Goal: Information Seeking & Learning: Compare options

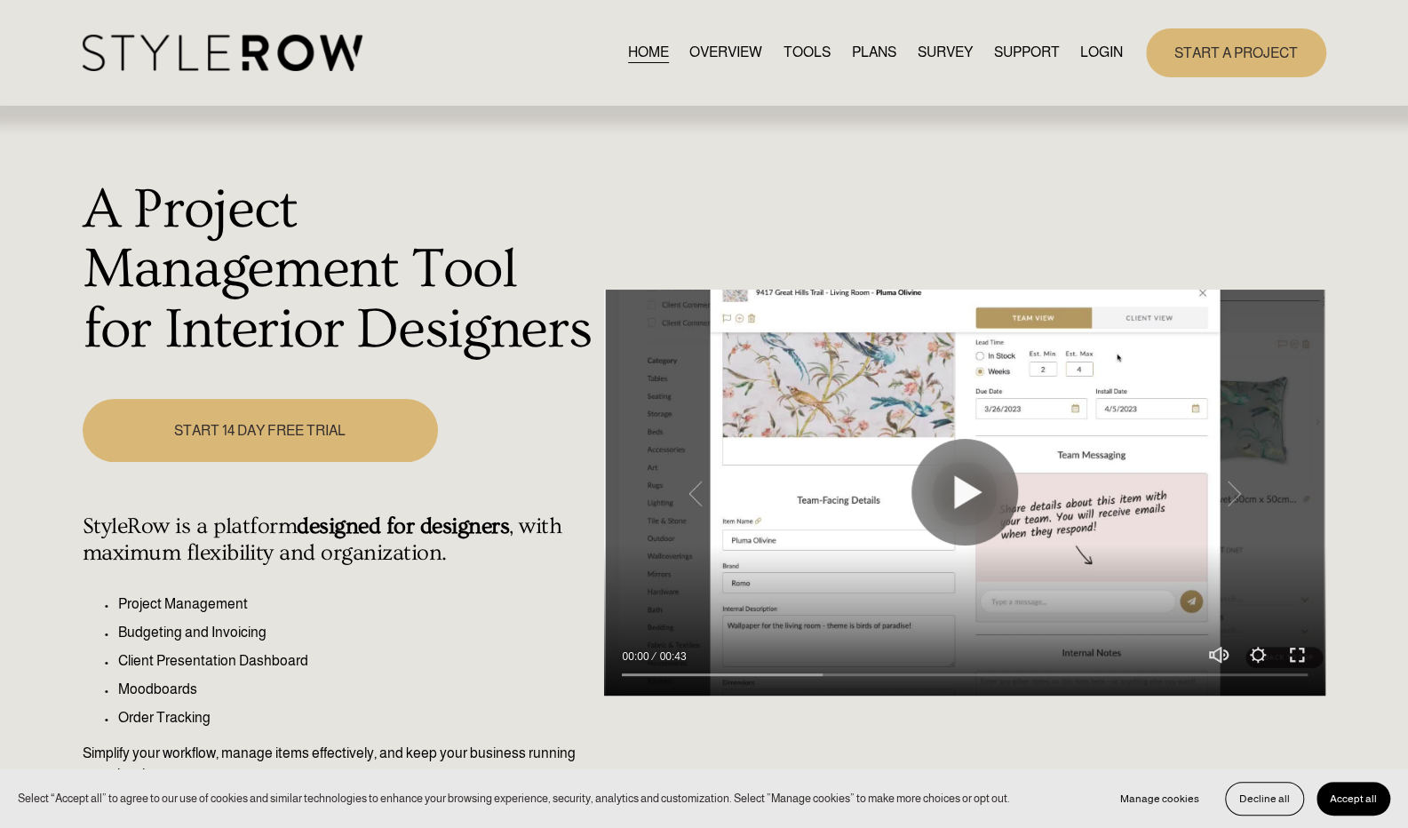
click at [1088, 57] on link "LOGIN" at bounding box center [1102, 53] width 43 height 24
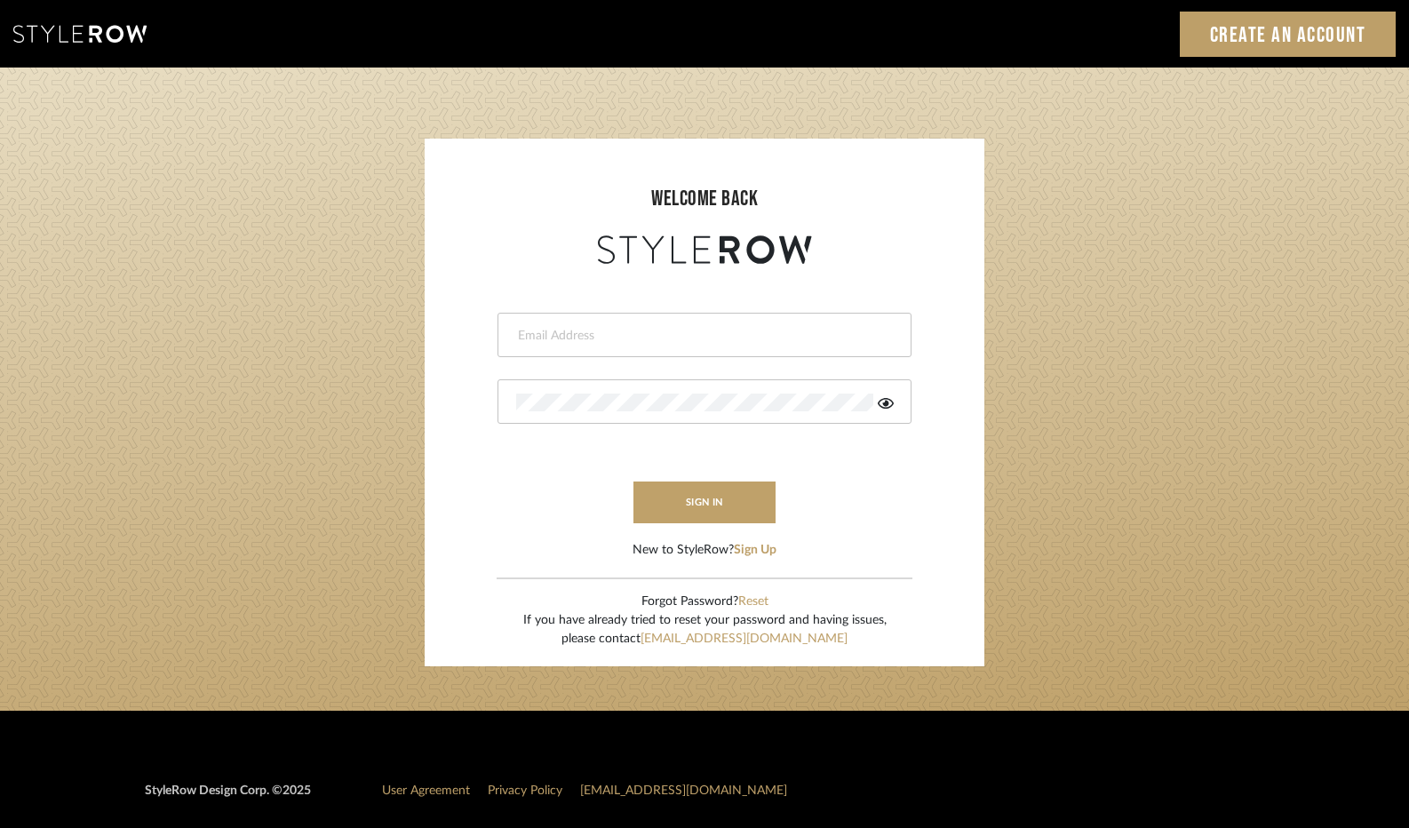
click at [747, 339] on input "email" at bounding box center [702, 336] width 372 height 18
type input "carrie@tresbelleinteriors.com"
click at [634, 389] on div at bounding box center [705, 401] width 414 height 44
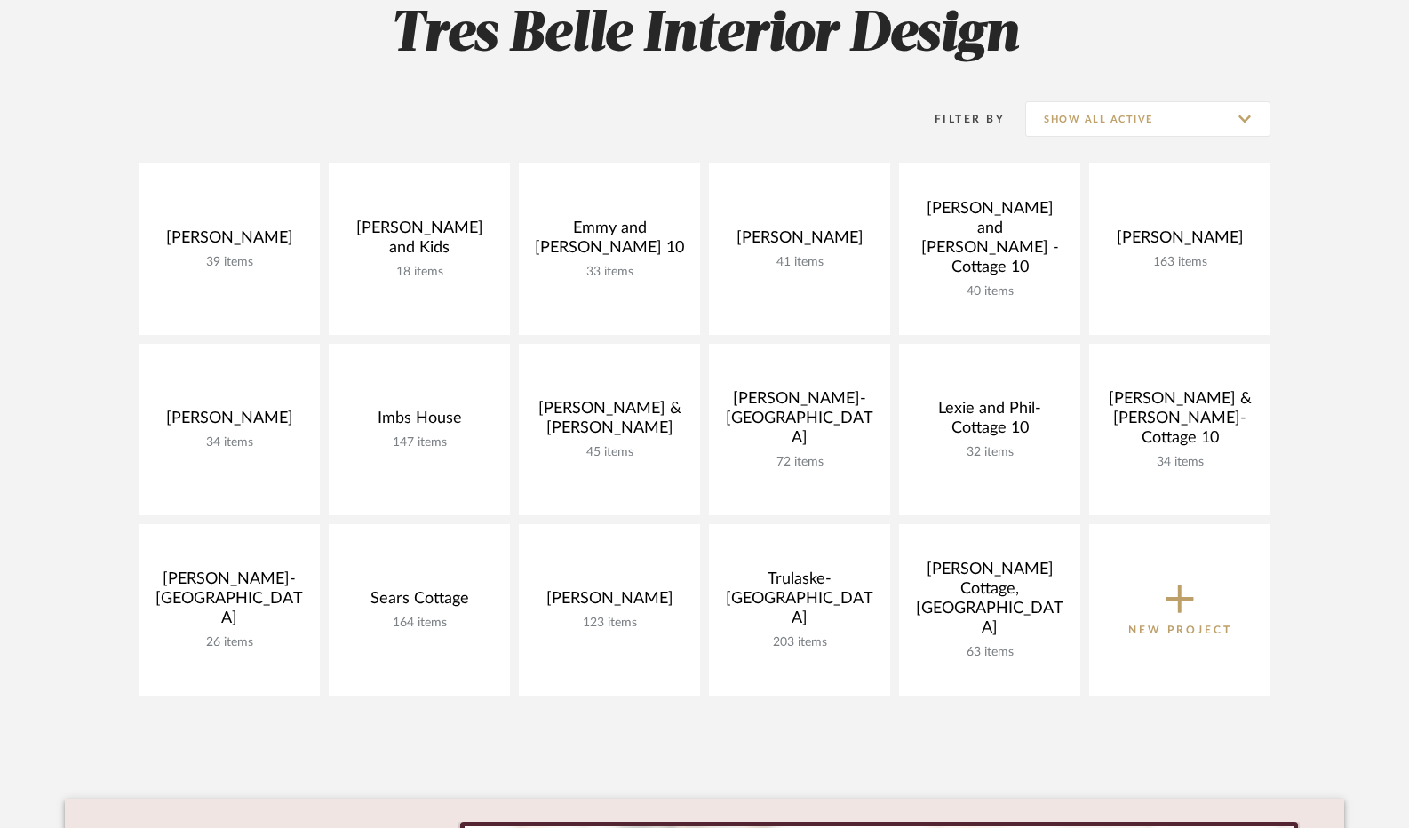
scroll to position [283, 0]
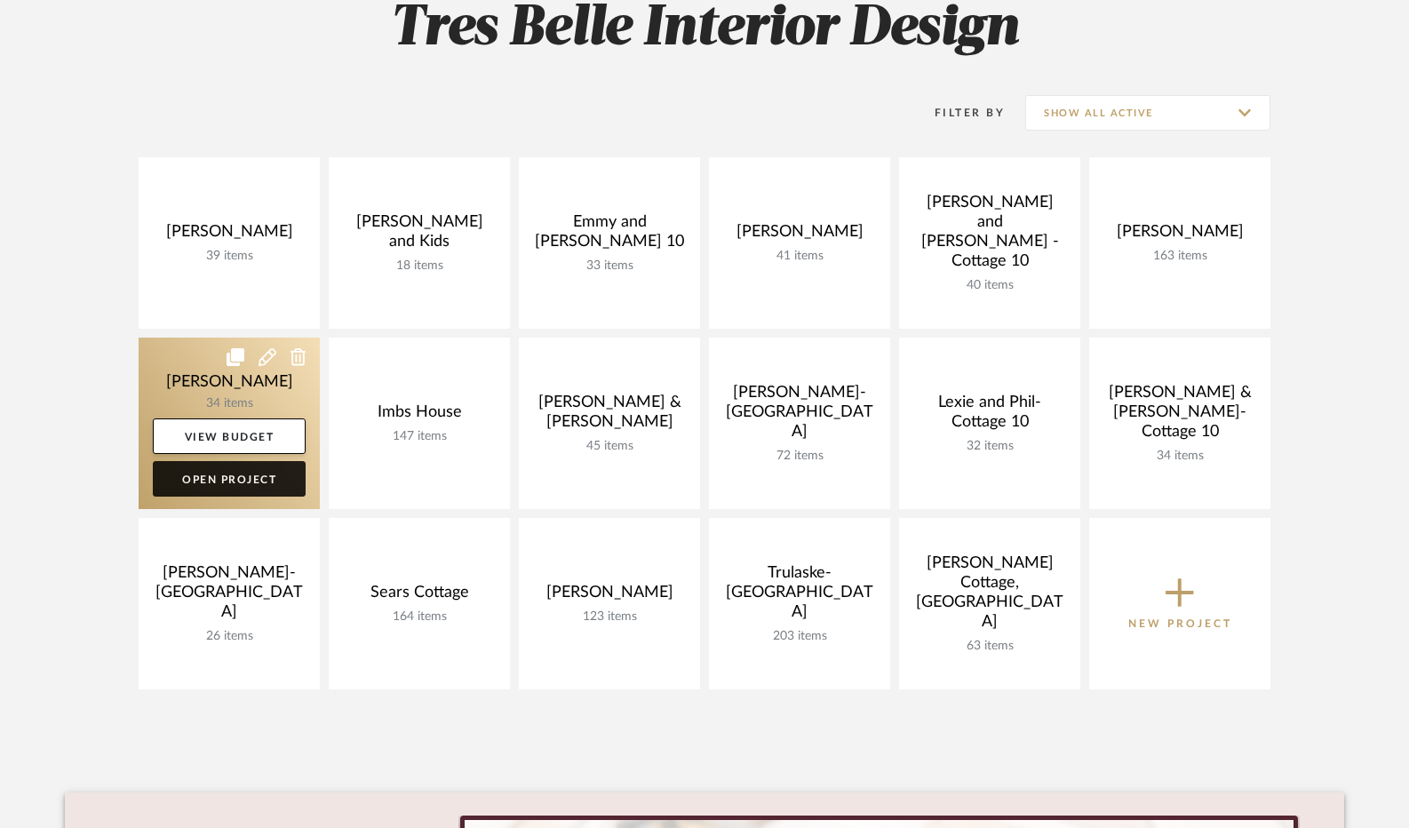
click at [267, 475] on link "Open Project" at bounding box center [229, 479] width 153 height 36
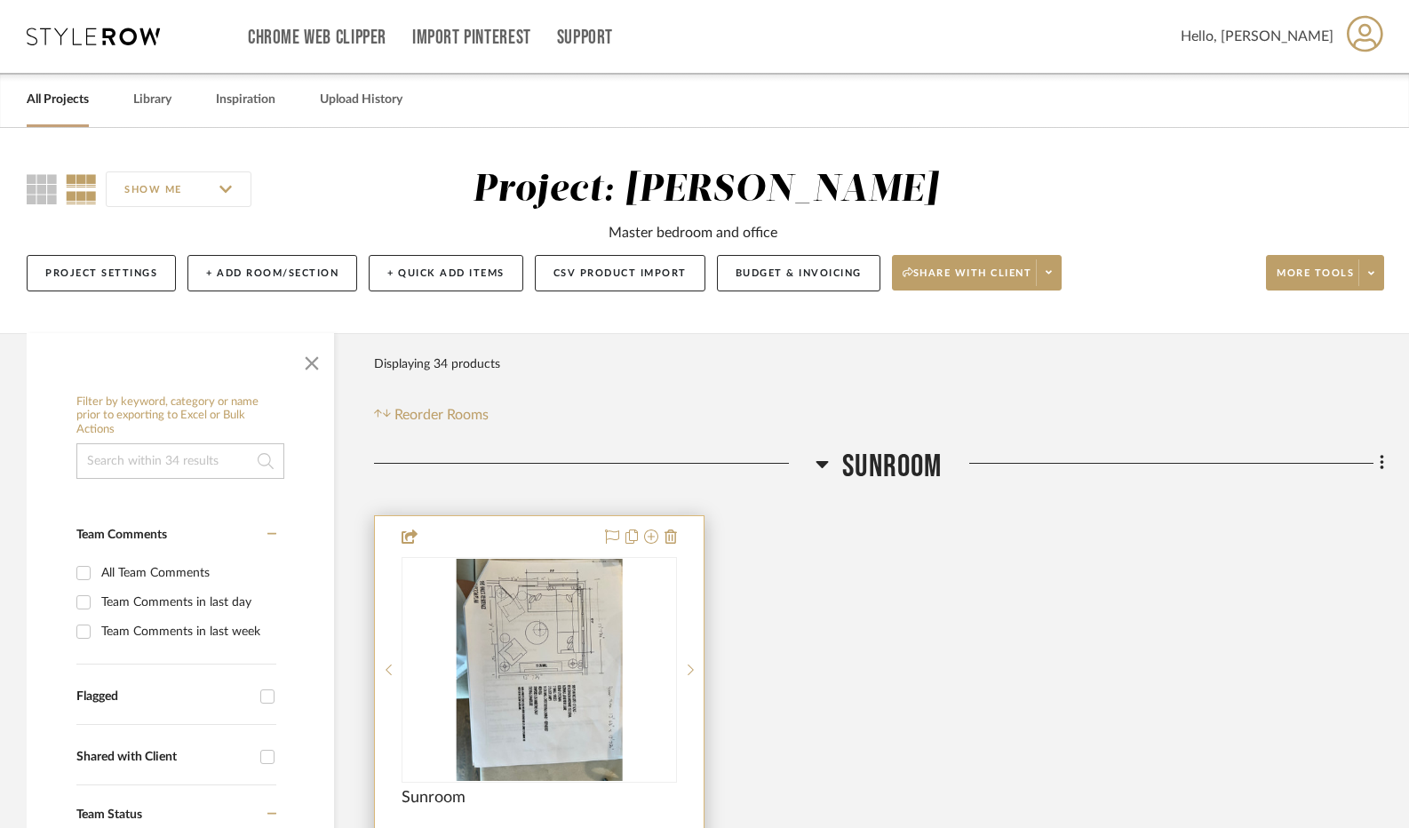
click at [0, 0] on img at bounding box center [0, 0] width 0 height 0
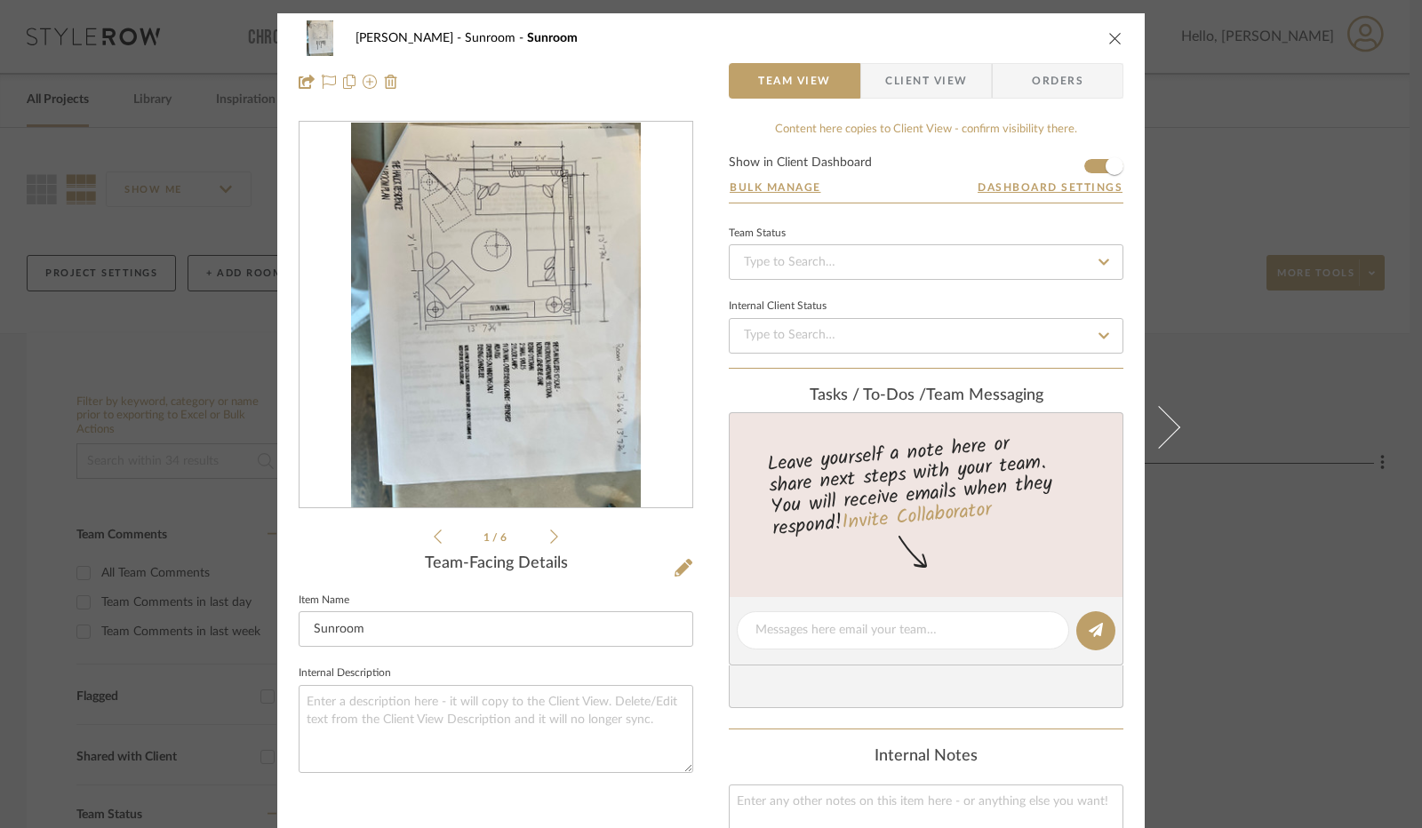
click at [546, 415] on img "0" at bounding box center [495, 316] width 289 height 386
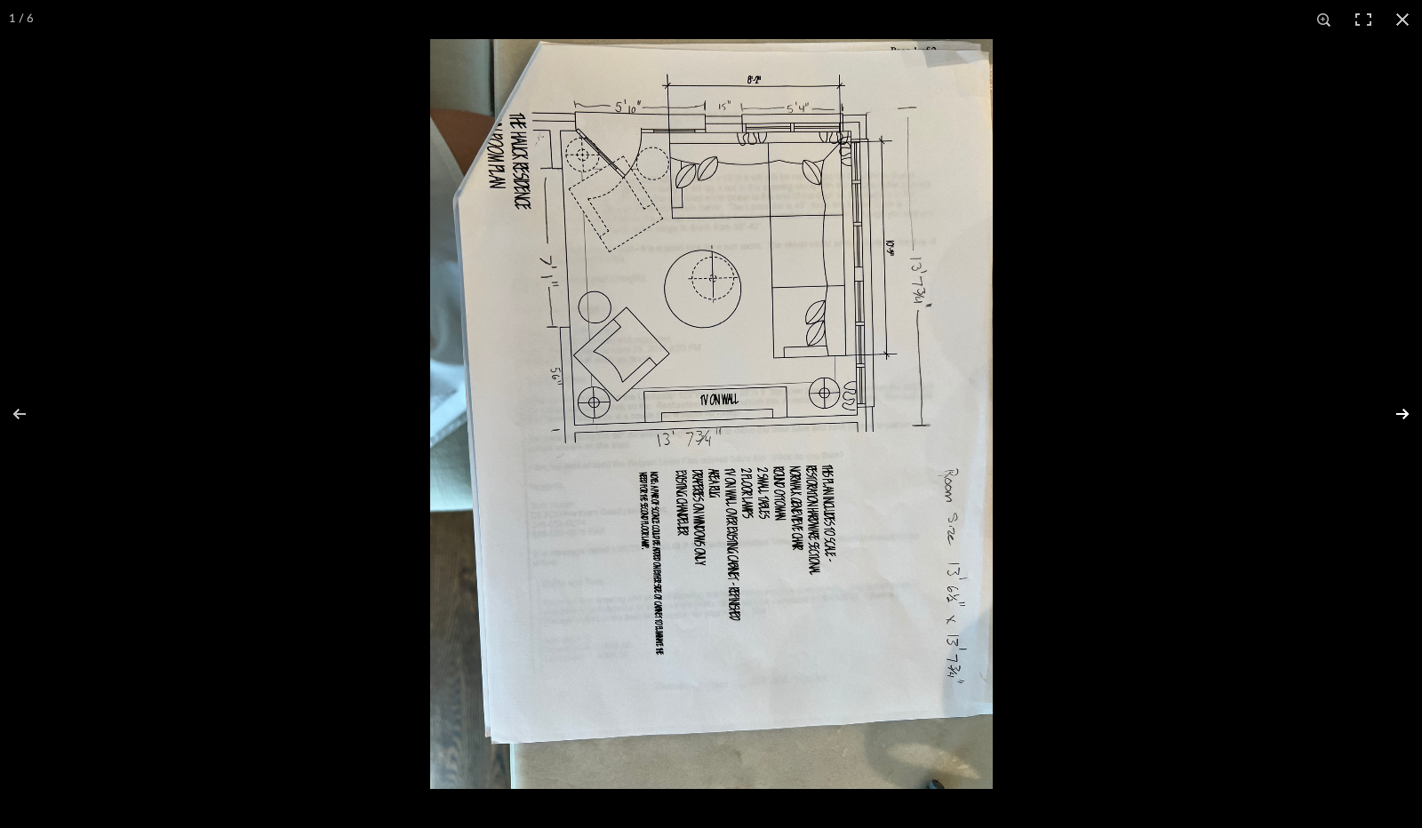
click at [1409, 415] on button at bounding box center [1391, 414] width 62 height 89
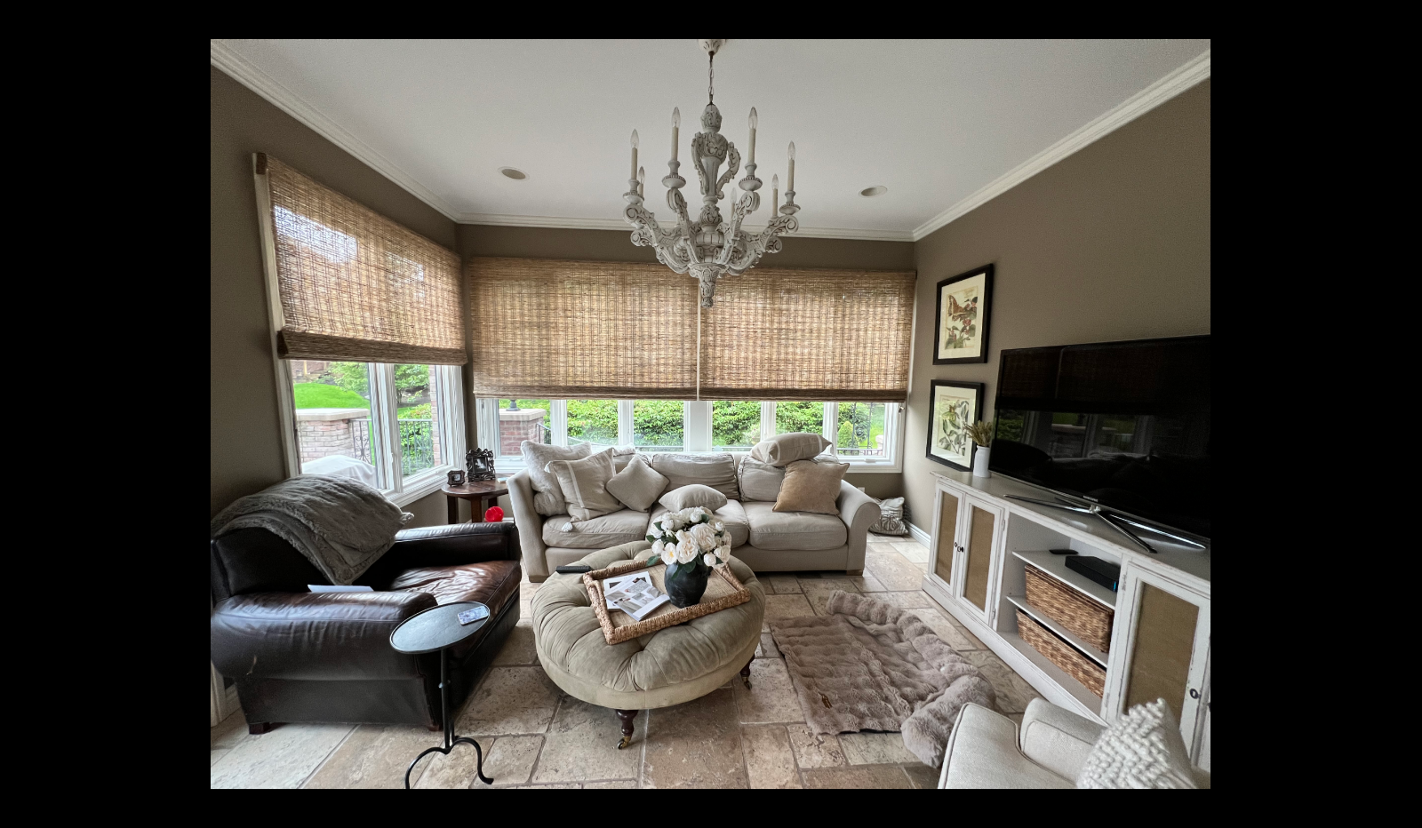
click at [1409, 415] on button at bounding box center [1391, 414] width 62 height 89
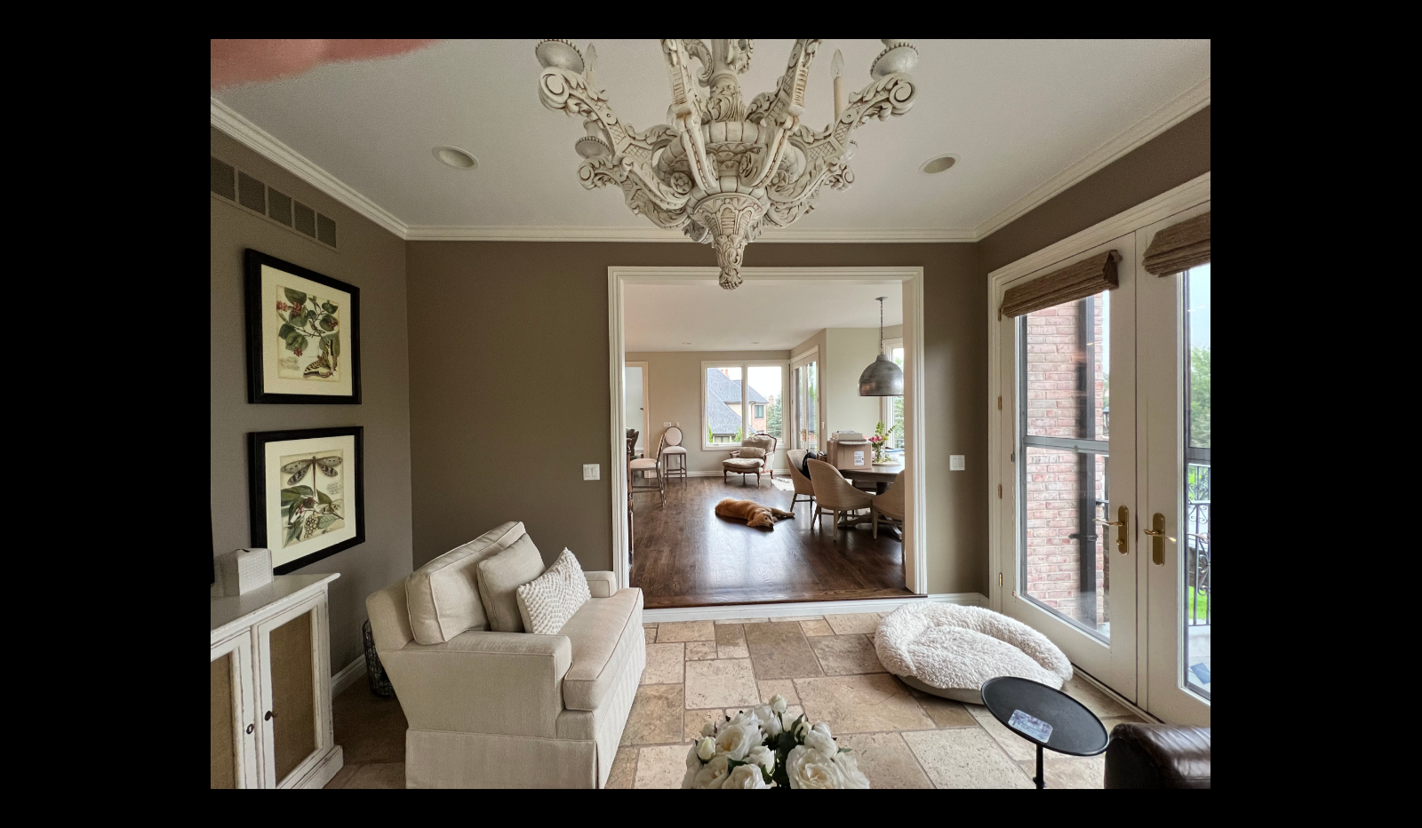
click at [1409, 415] on button at bounding box center [1391, 414] width 62 height 89
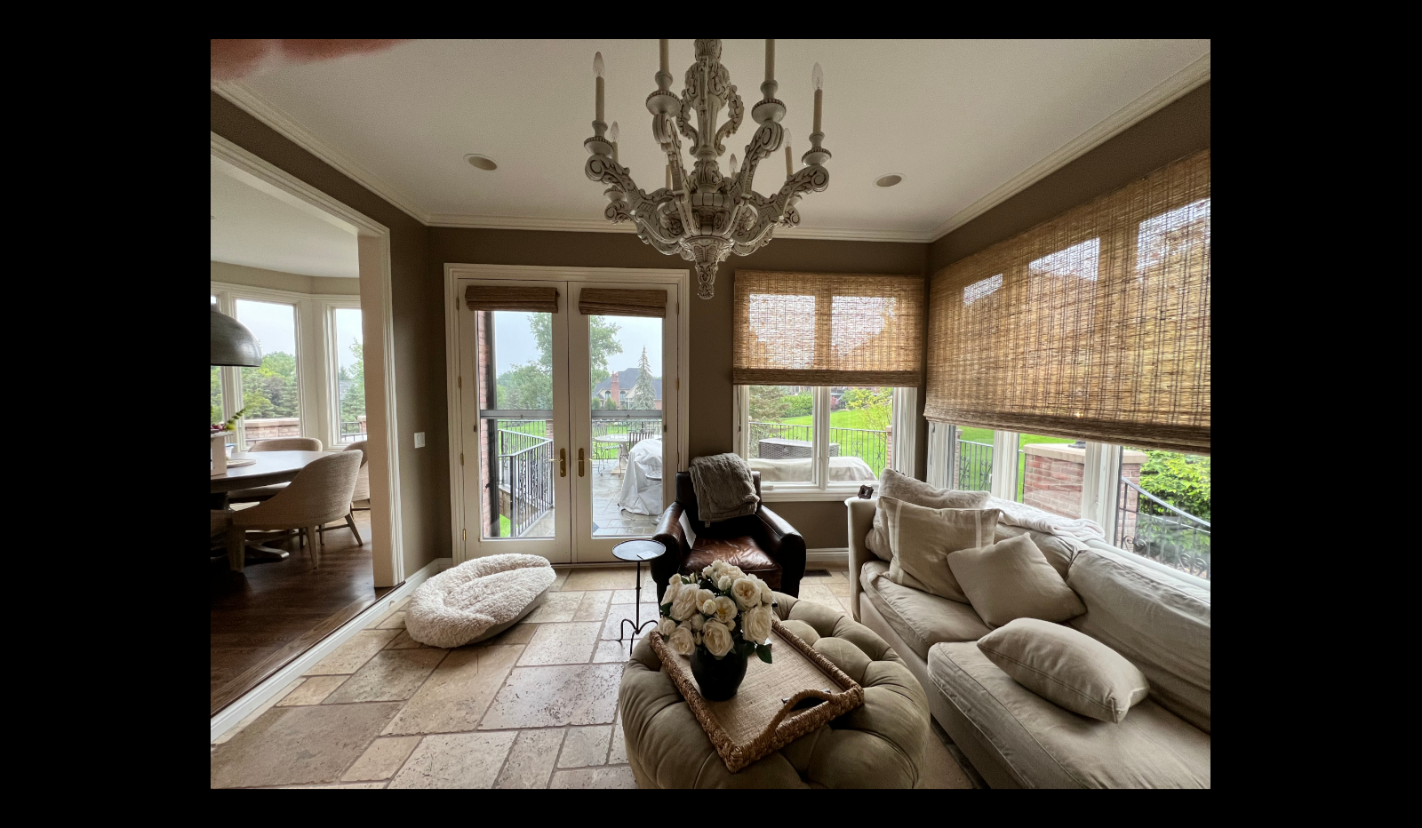
click at [21, 410] on button at bounding box center [31, 414] width 62 height 89
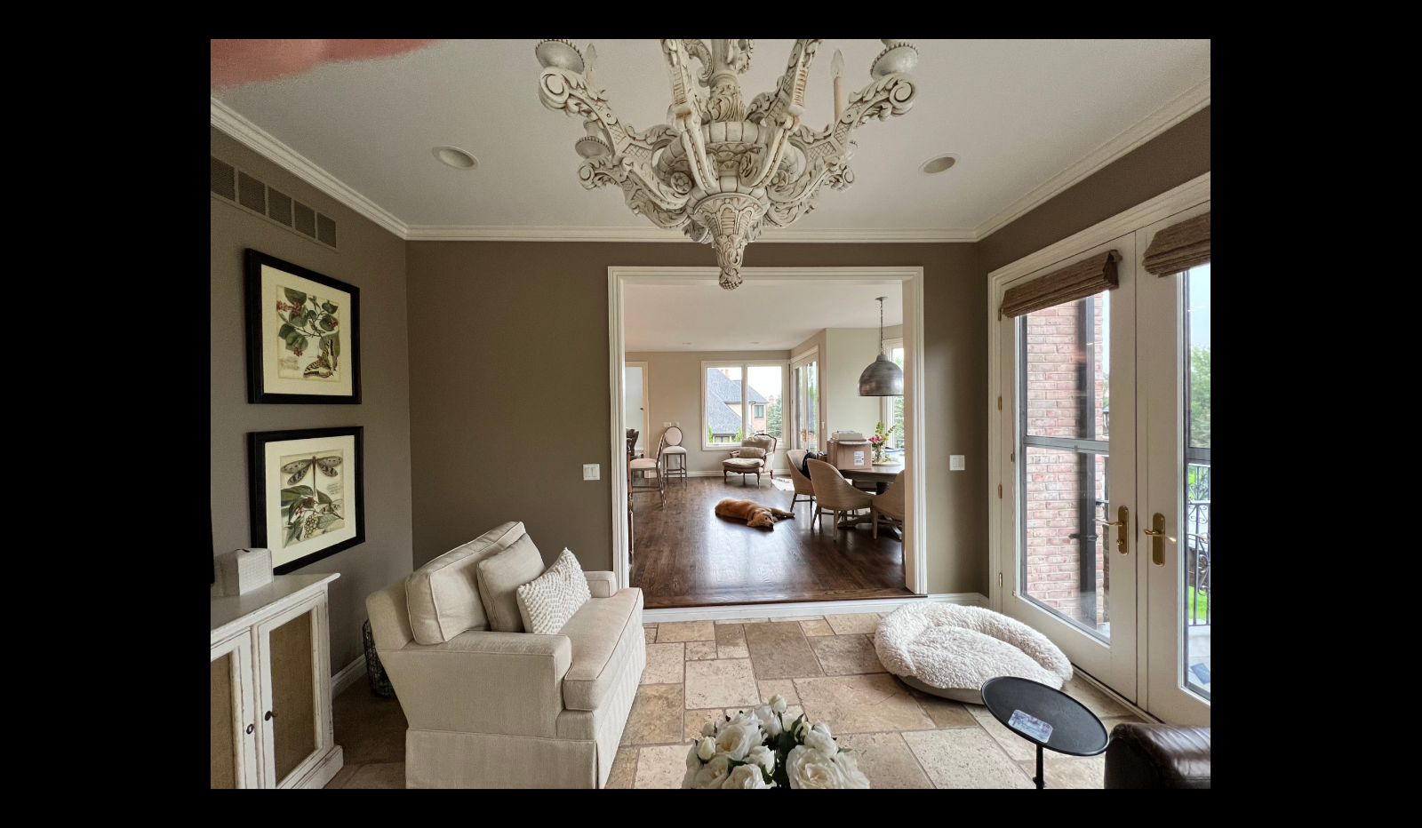
click at [21, 410] on button at bounding box center [31, 414] width 62 height 89
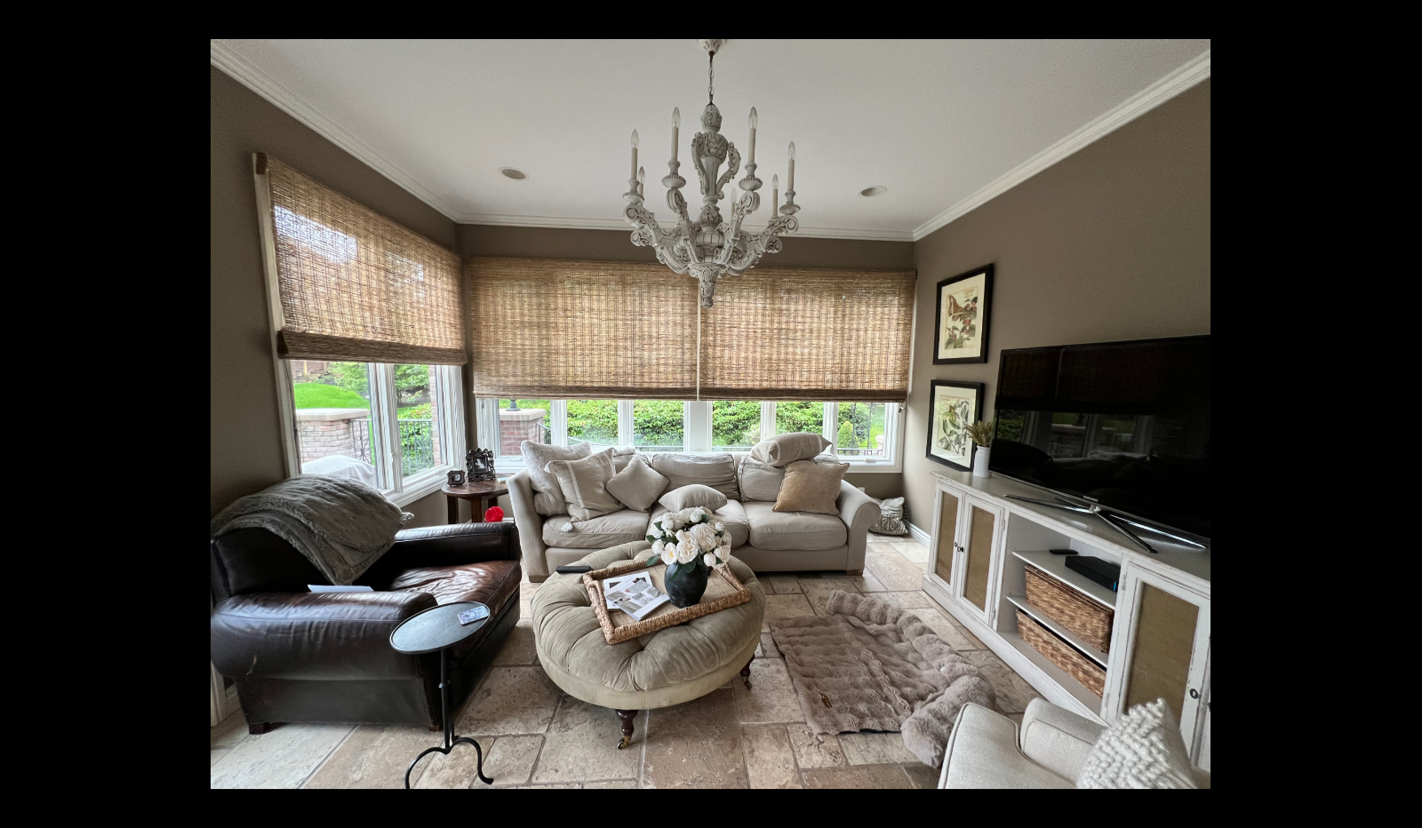
click at [21, 410] on button at bounding box center [31, 414] width 62 height 89
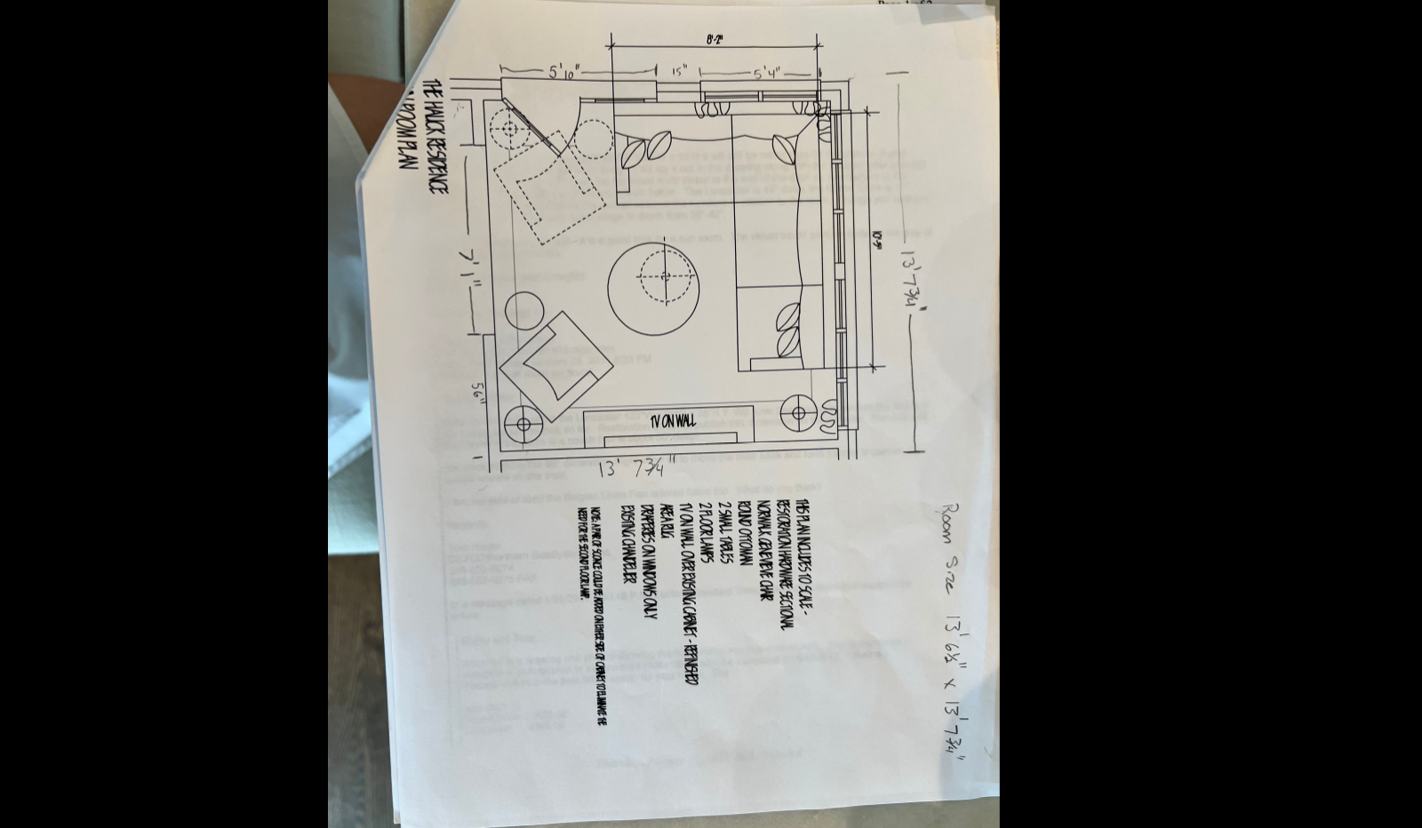
click at [1034, 400] on div at bounding box center [1141, 453] width 1422 height 828
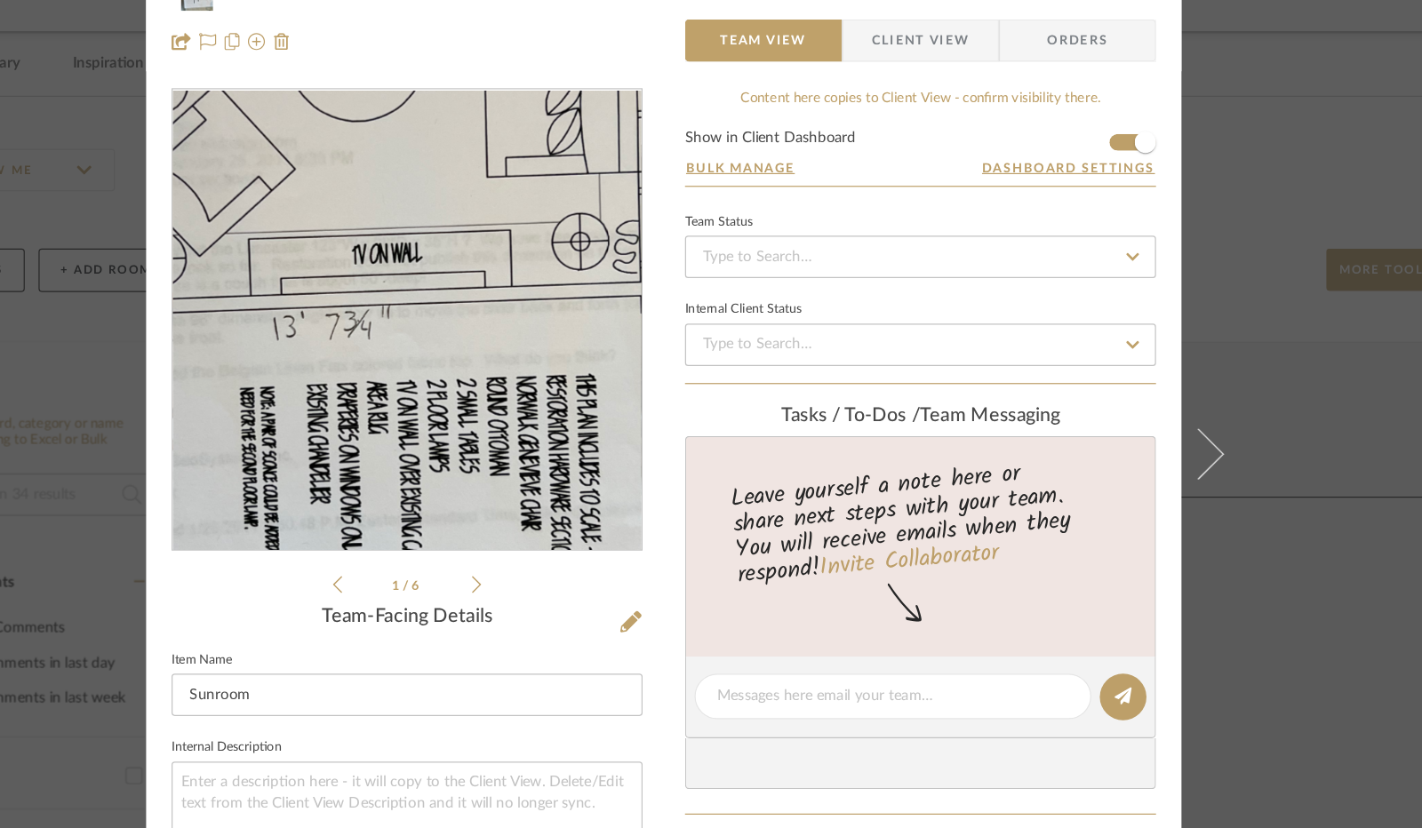
click at [499, 326] on img "0" at bounding box center [495, 316] width 289 height 386
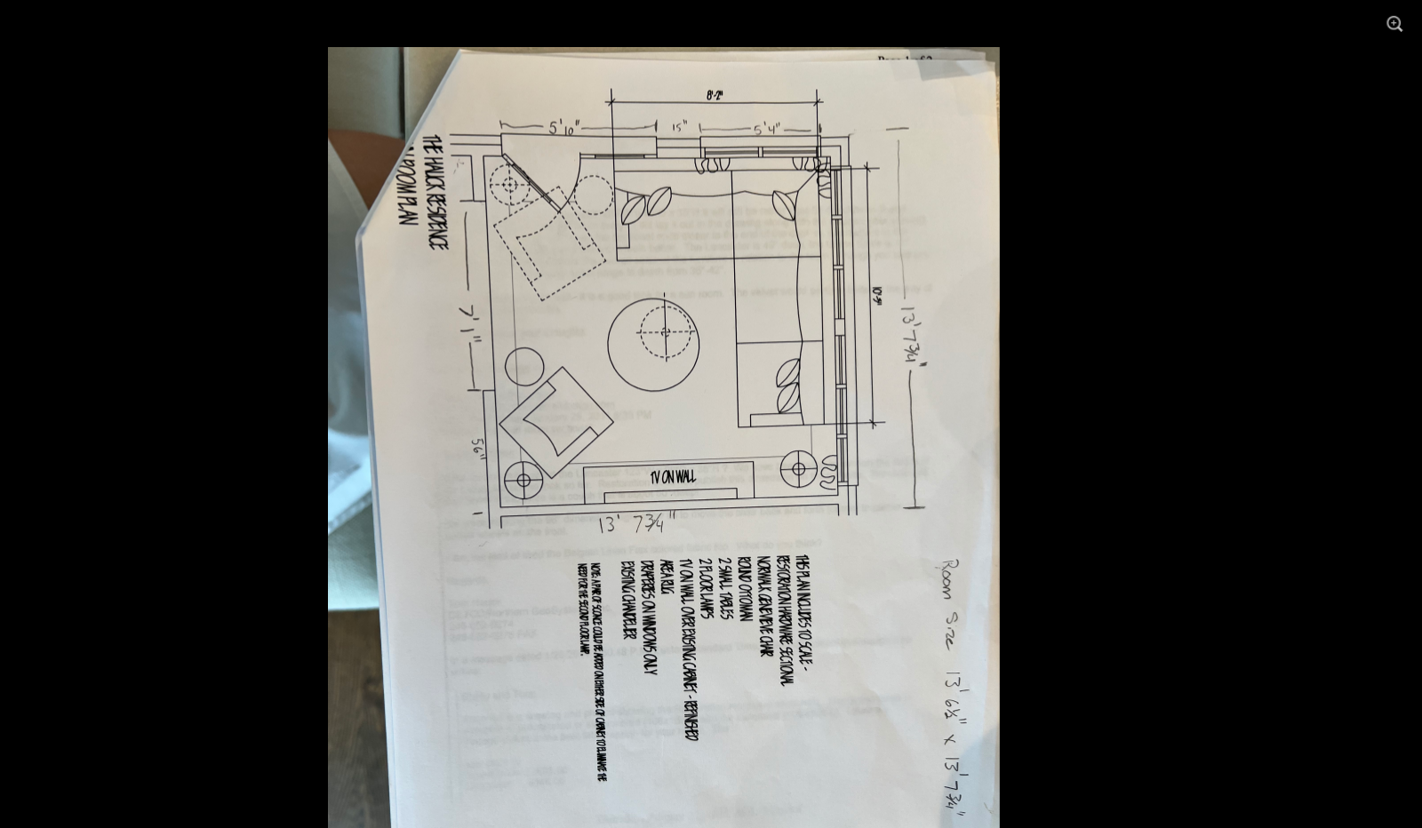
click at [1187, 116] on div at bounding box center [1141, 453] width 1422 height 828
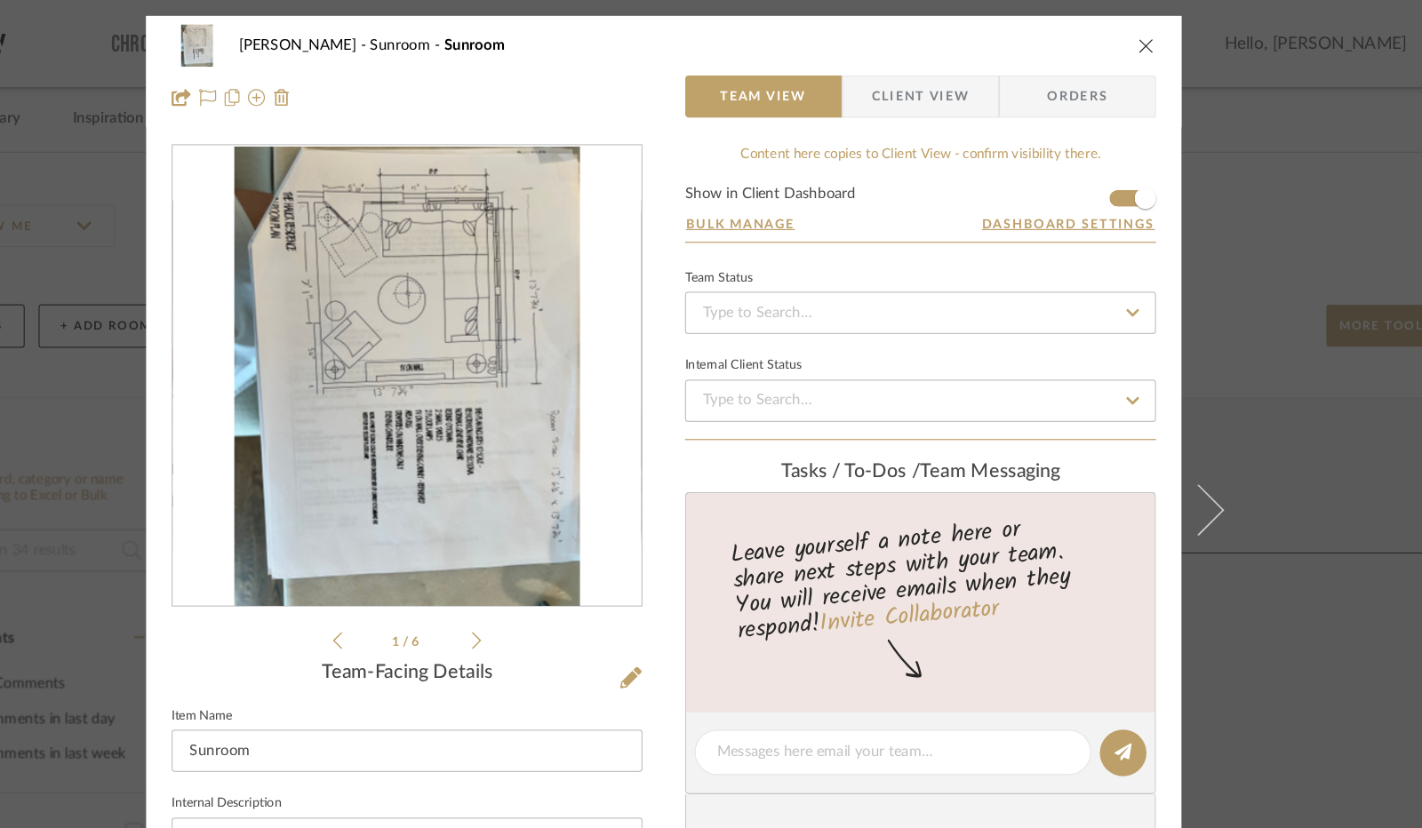
click at [1120, 43] on div "[PERSON_NAME] Sunroom Sunroom Team View Client View Orders" at bounding box center [710, 59] width 867 height 93
click at [1110, 40] on icon "close" at bounding box center [1115, 38] width 14 height 14
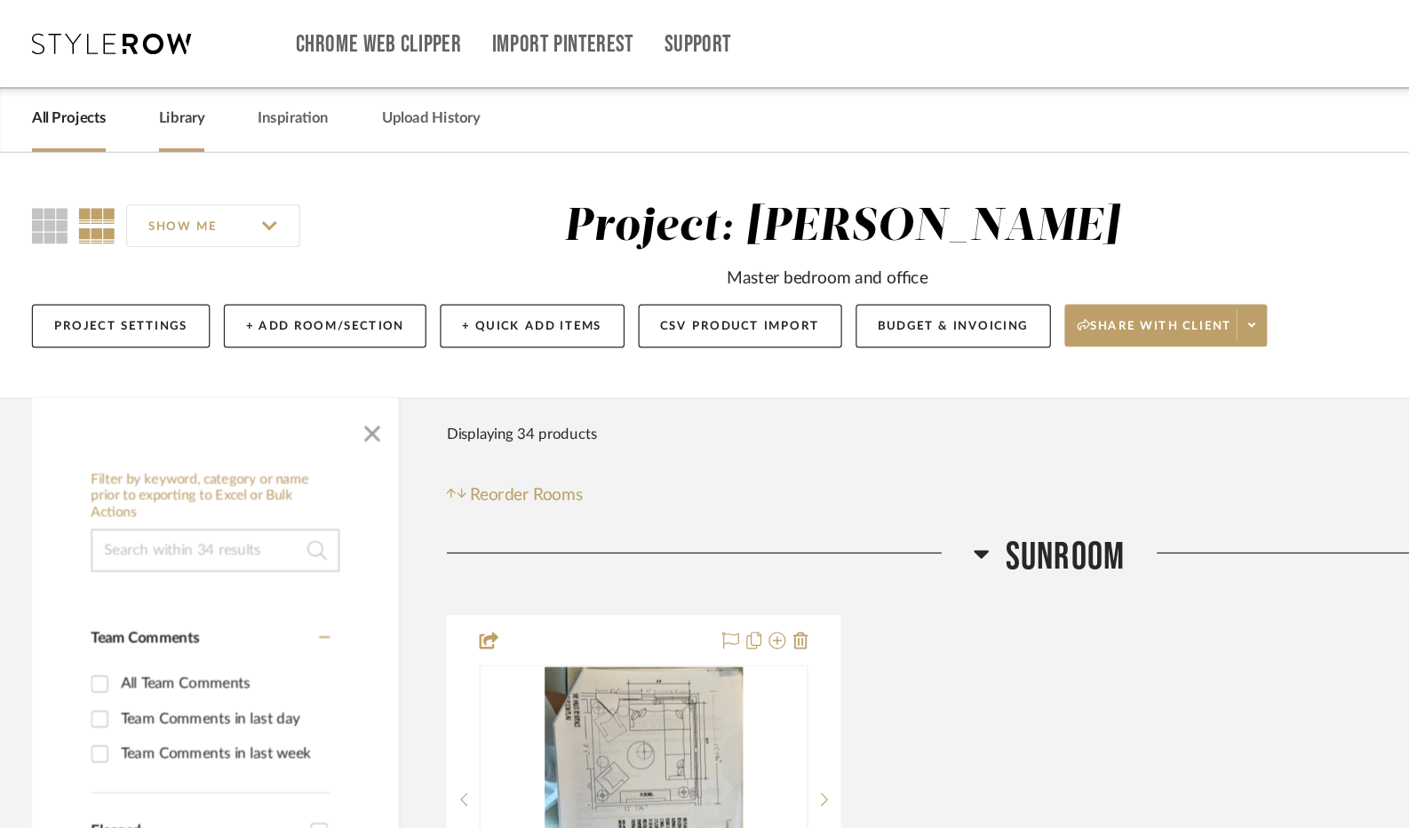
click at [148, 102] on link "Library" at bounding box center [152, 100] width 38 height 24
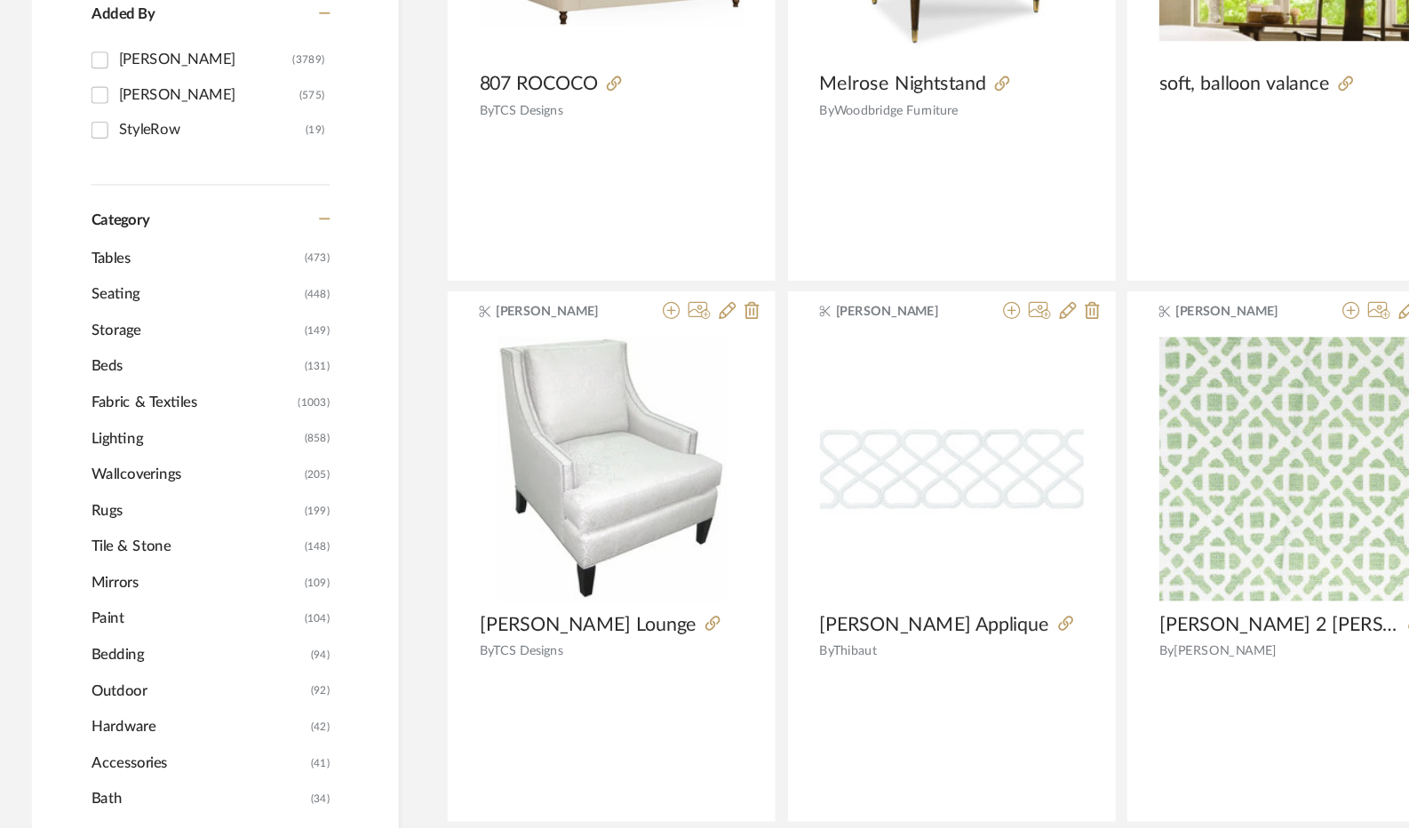
scroll to position [500, 0]
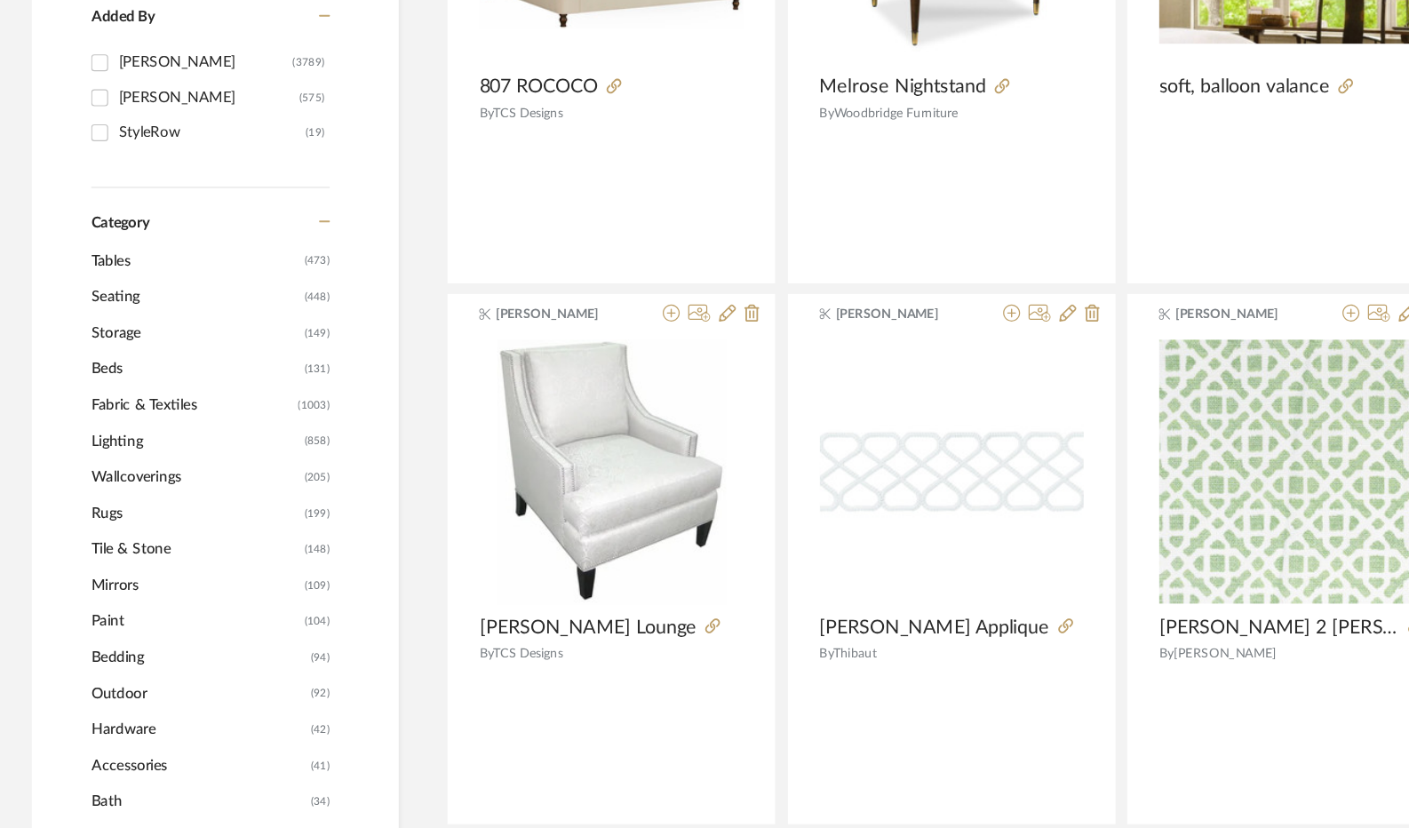
click at [105, 292] on span "Seating" at bounding box center [163, 296] width 174 height 30
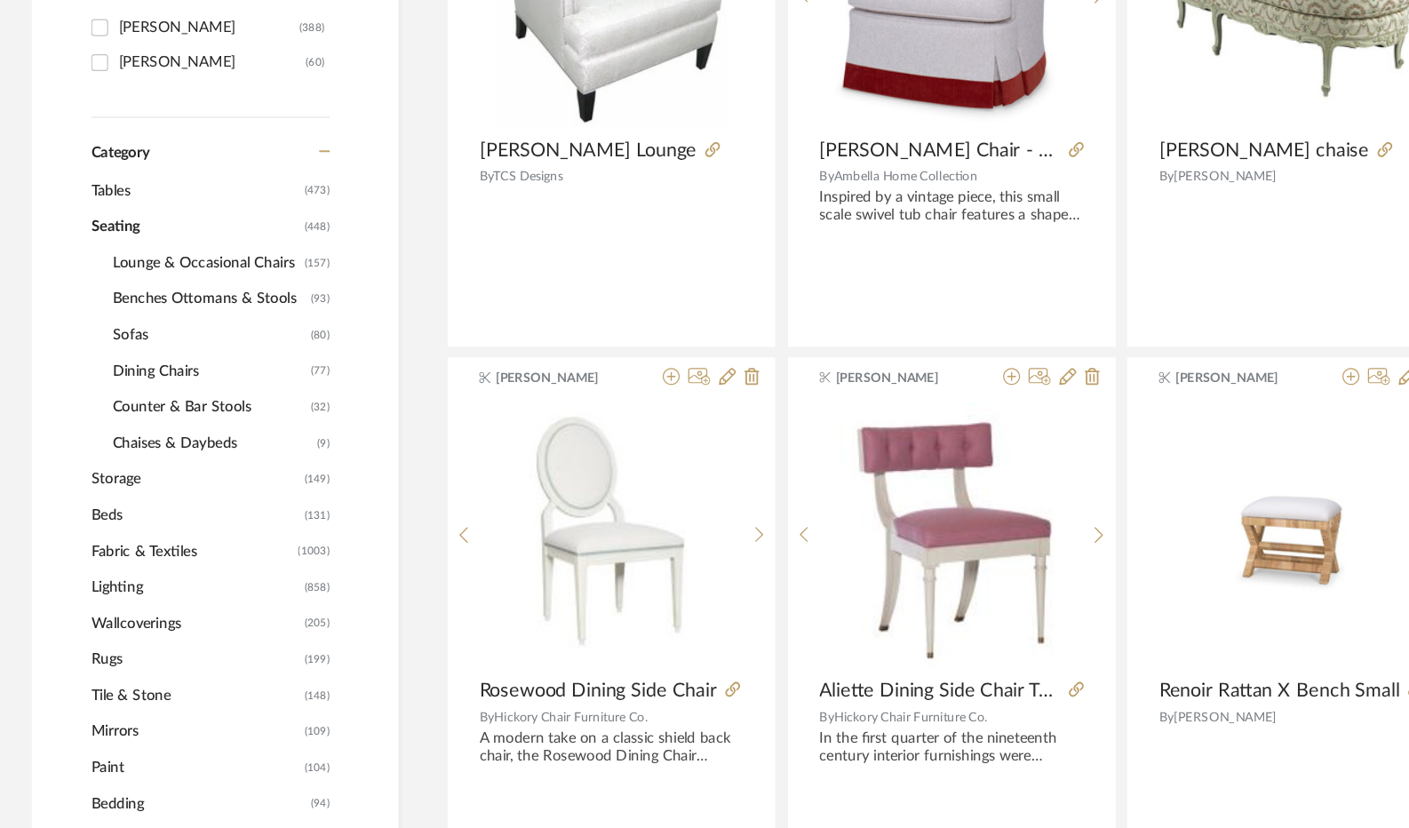
scroll to position [498, 0]
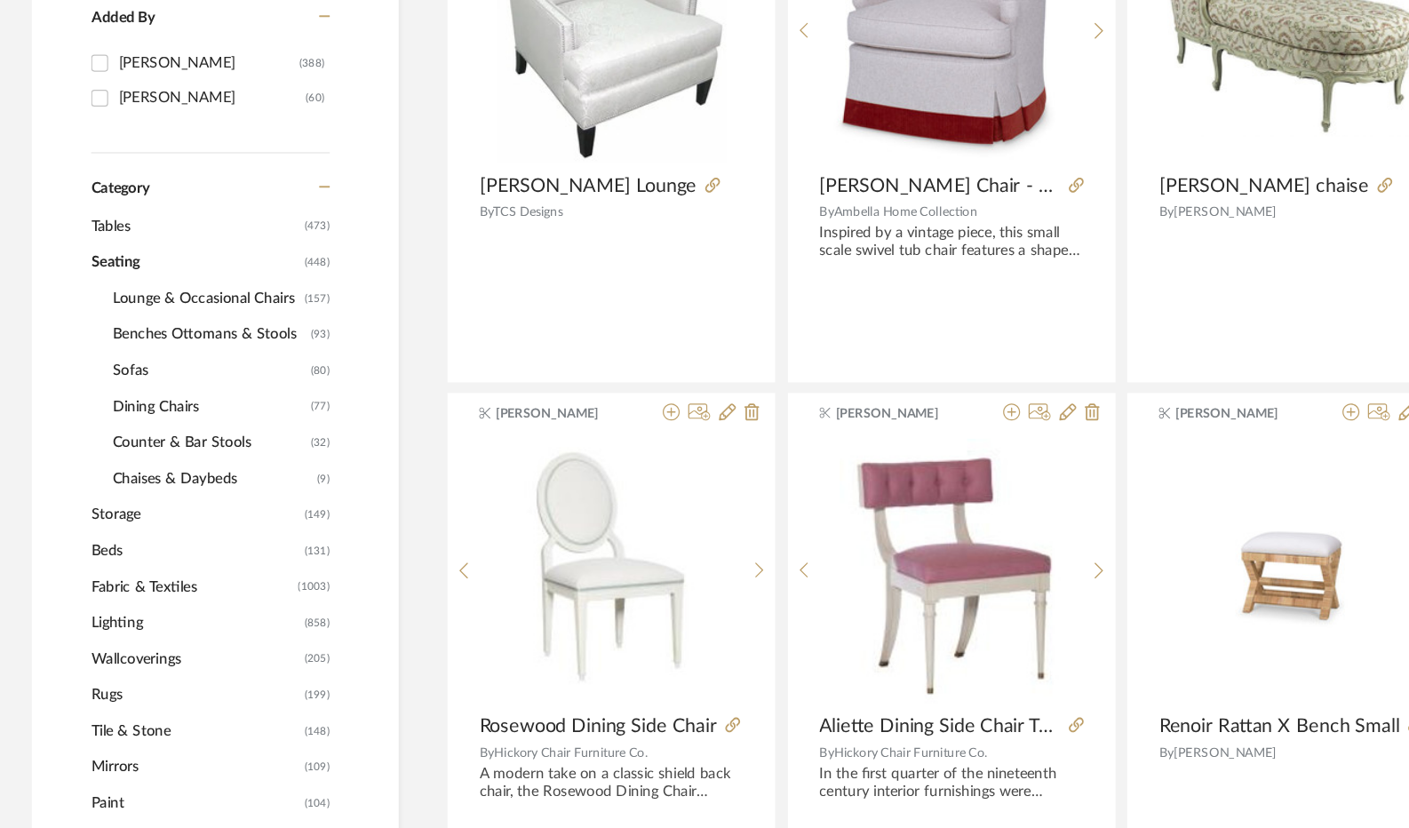
click at [107, 361] on span "Sofas" at bounding box center [175, 357] width 162 height 30
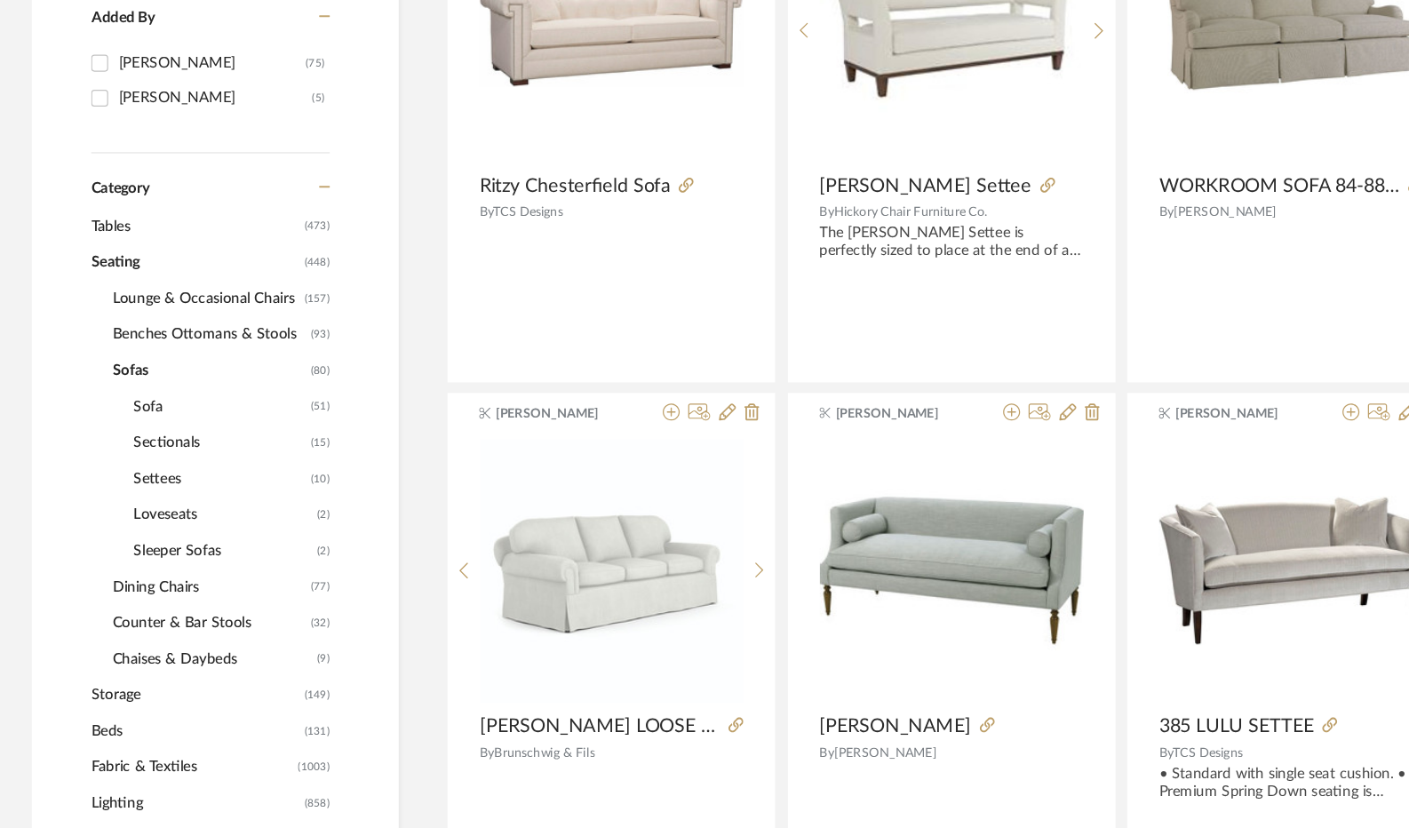
click at [156, 410] on span "Sectionals" at bounding box center [184, 418] width 144 height 30
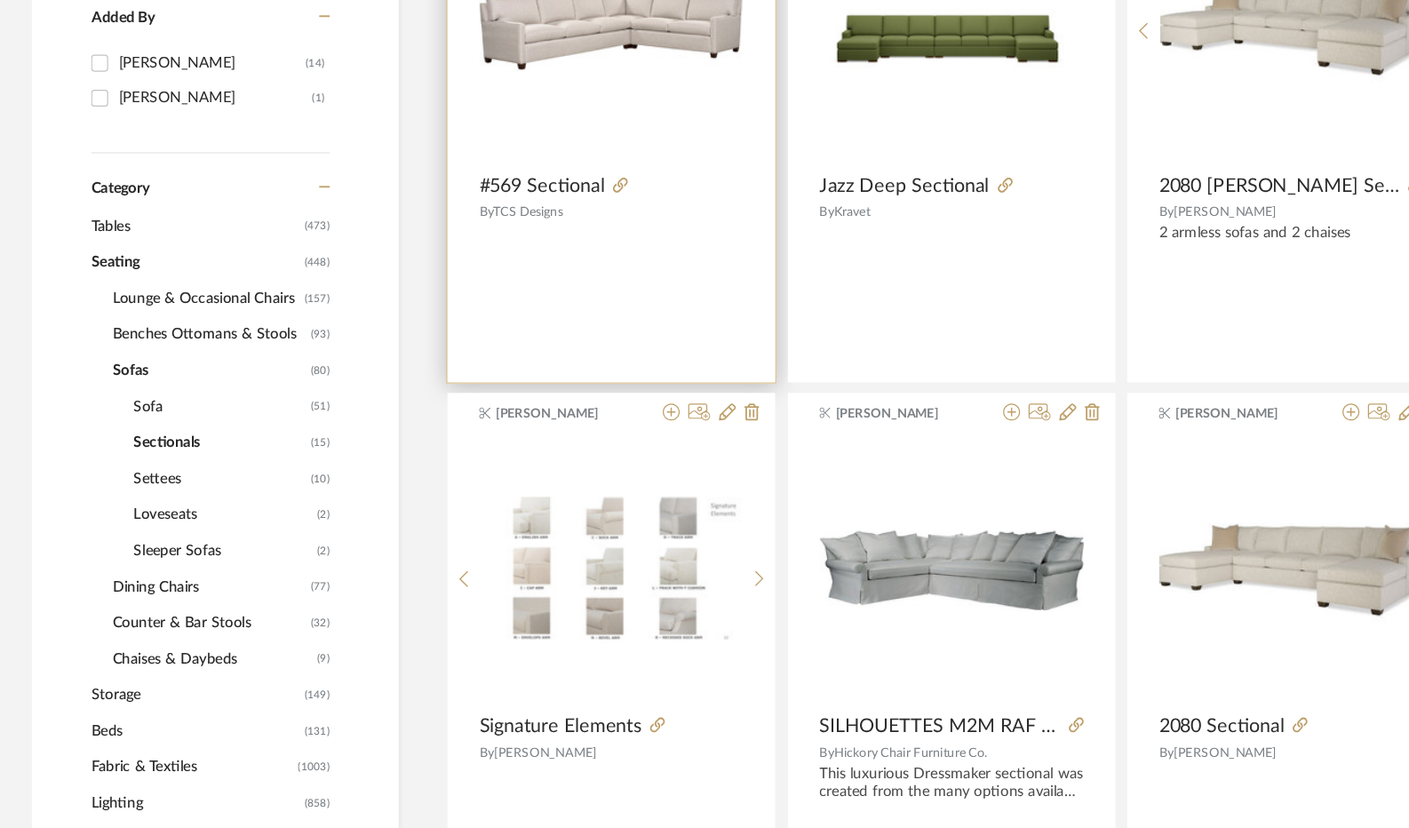
click at [601, 199] on div at bounding box center [564, 203] width 116 height 20
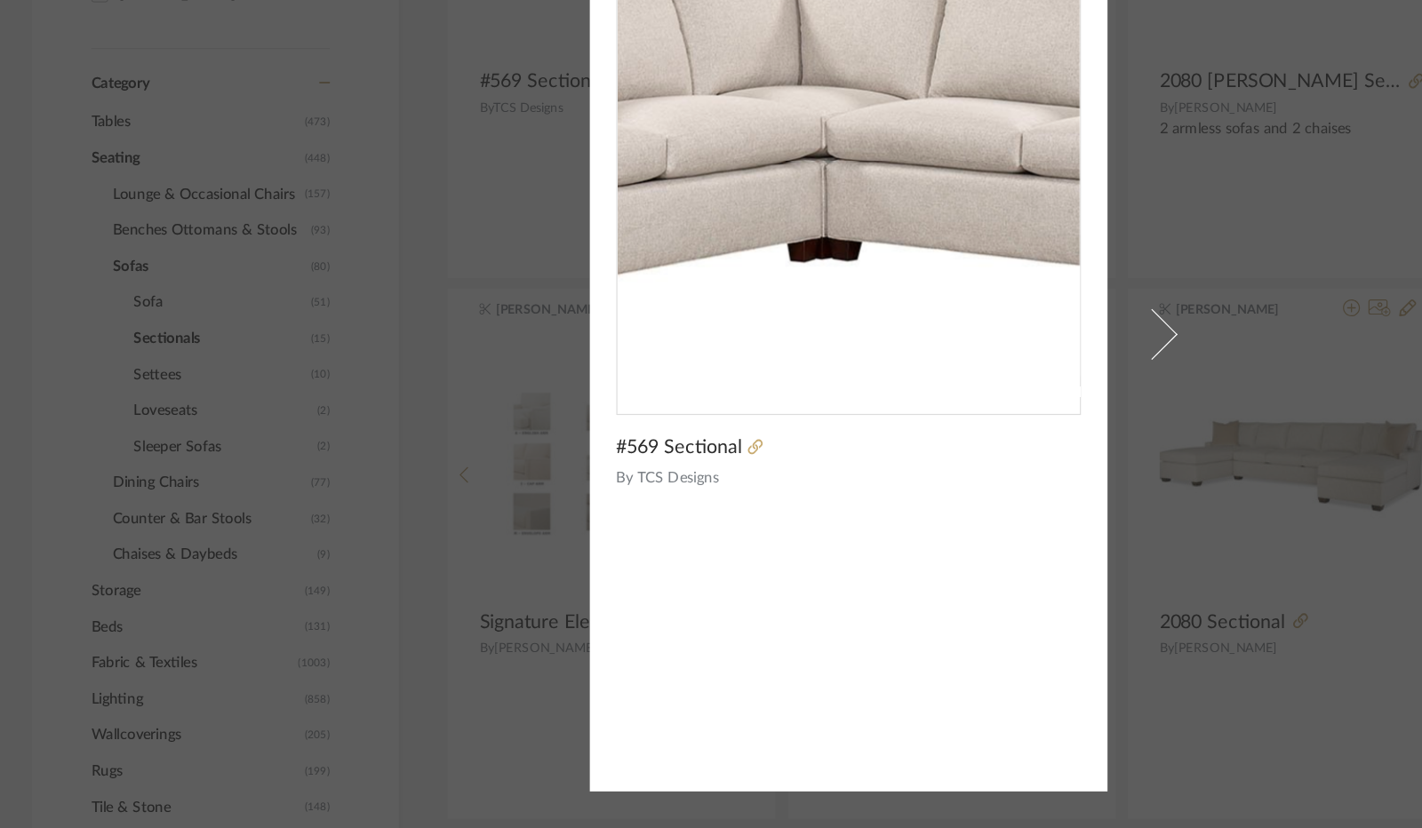
click at [739, 319] on img "0" at bounding box center [710, 272] width 387 height 117
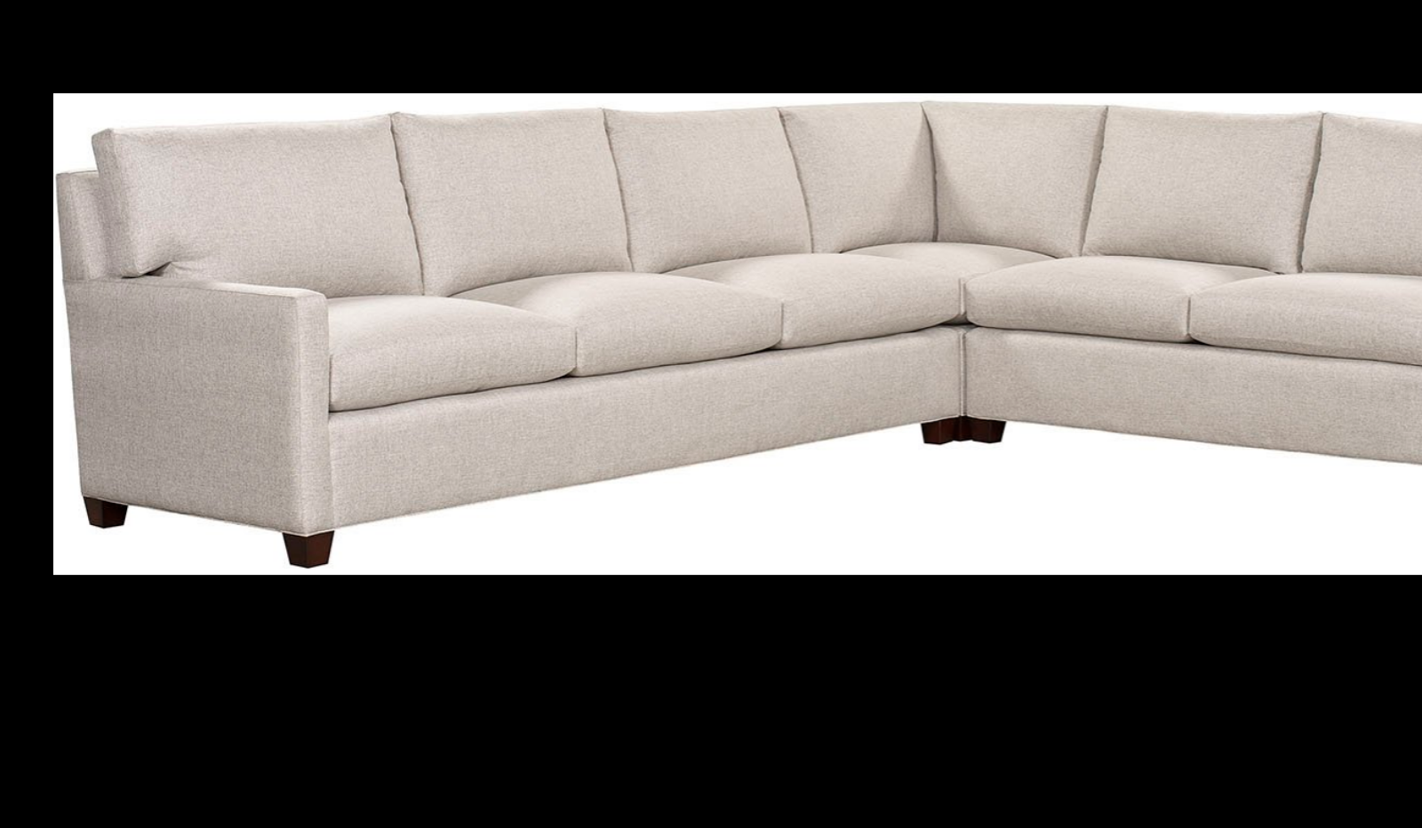
click at [623, 664] on div at bounding box center [710, 600] width 1333 height 777
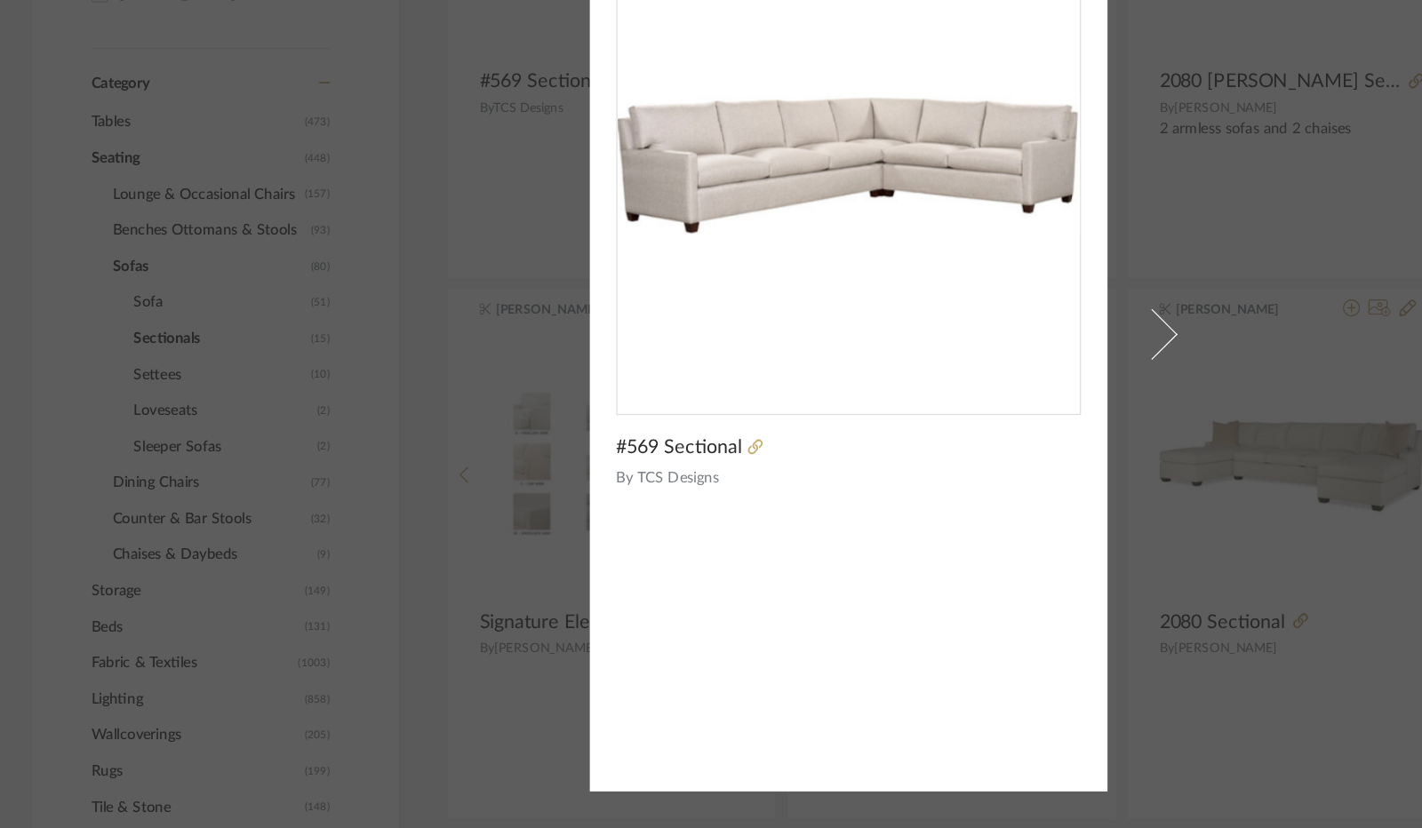
click at [594, 504] on span "#569 Sectional" at bounding box center [568, 509] width 105 height 20
click at [632, 510] on icon at bounding box center [632, 508] width 12 height 12
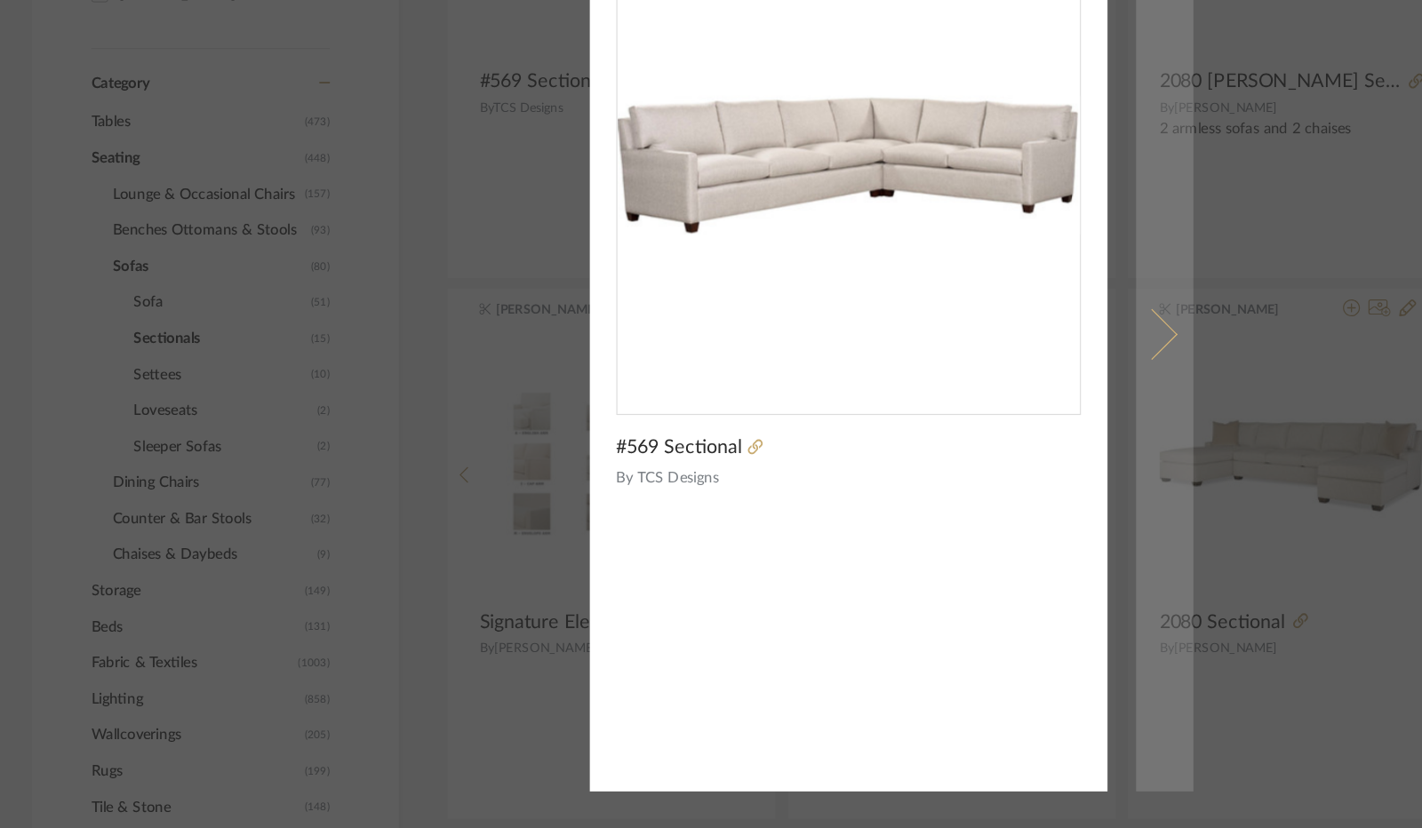
click at [959, 432] on span at bounding box center [965, 414] width 43 height 43
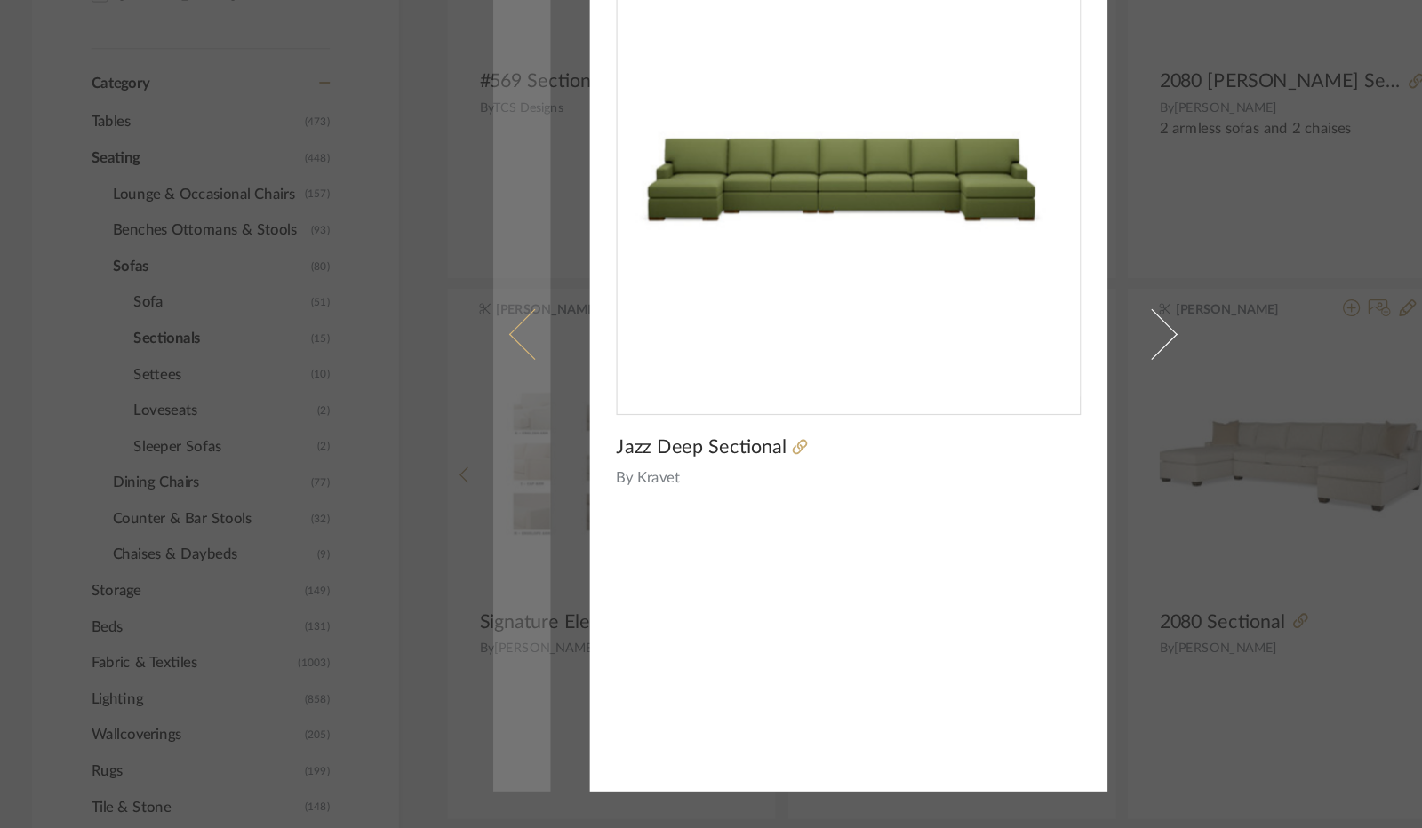
click at [443, 434] on link at bounding box center [437, 414] width 48 height 765
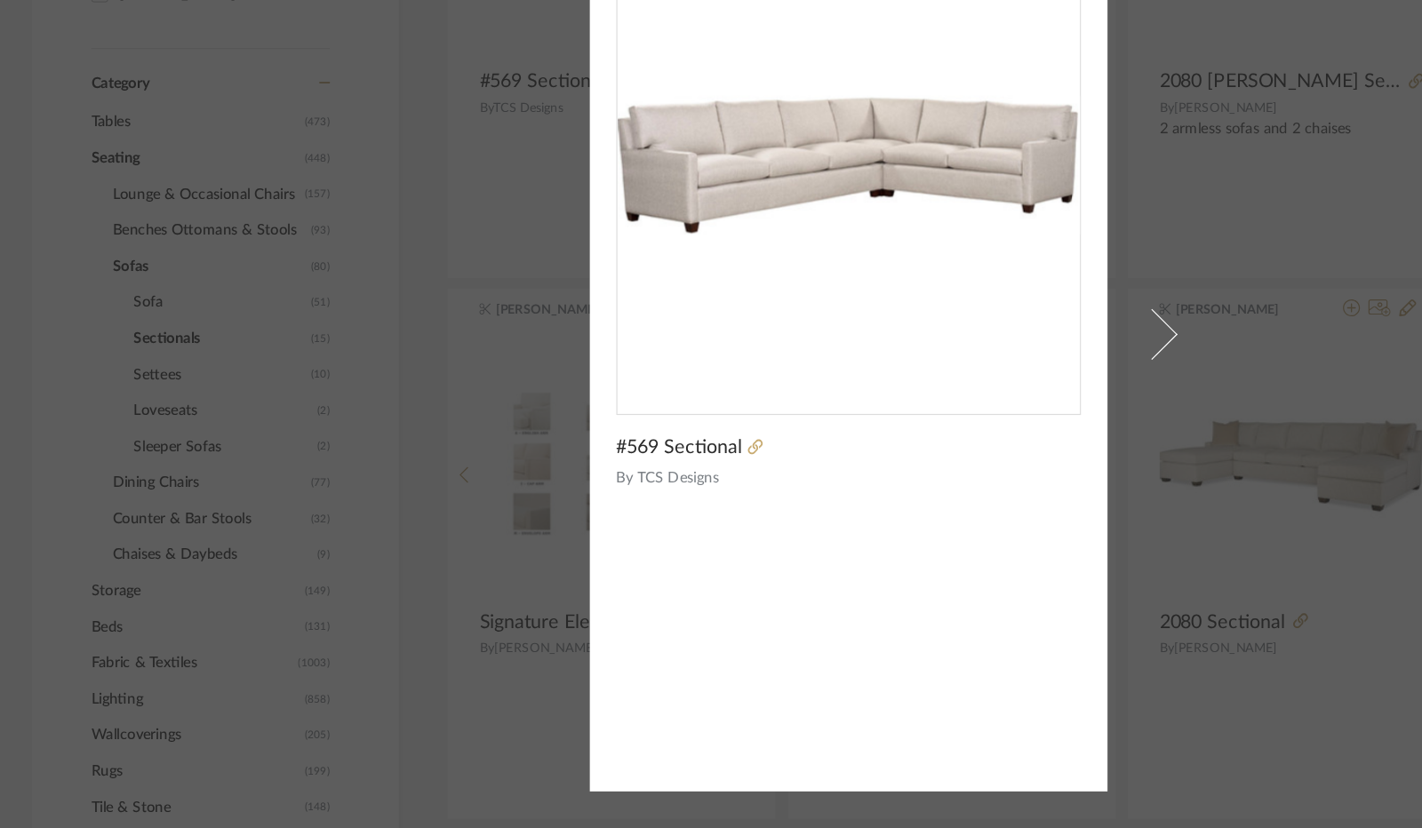
click at [559, 513] on span "#569 Sectional" at bounding box center [568, 509] width 105 height 20
click at [547, 533] on span "TCS Designs" at bounding box center [720, 535] width 372 height 19
click at [340, 451] on div "[PERSON_NAME] × #569 Sectional By TCS Designs" at bounding box center [711, 414] width 1422 height 828
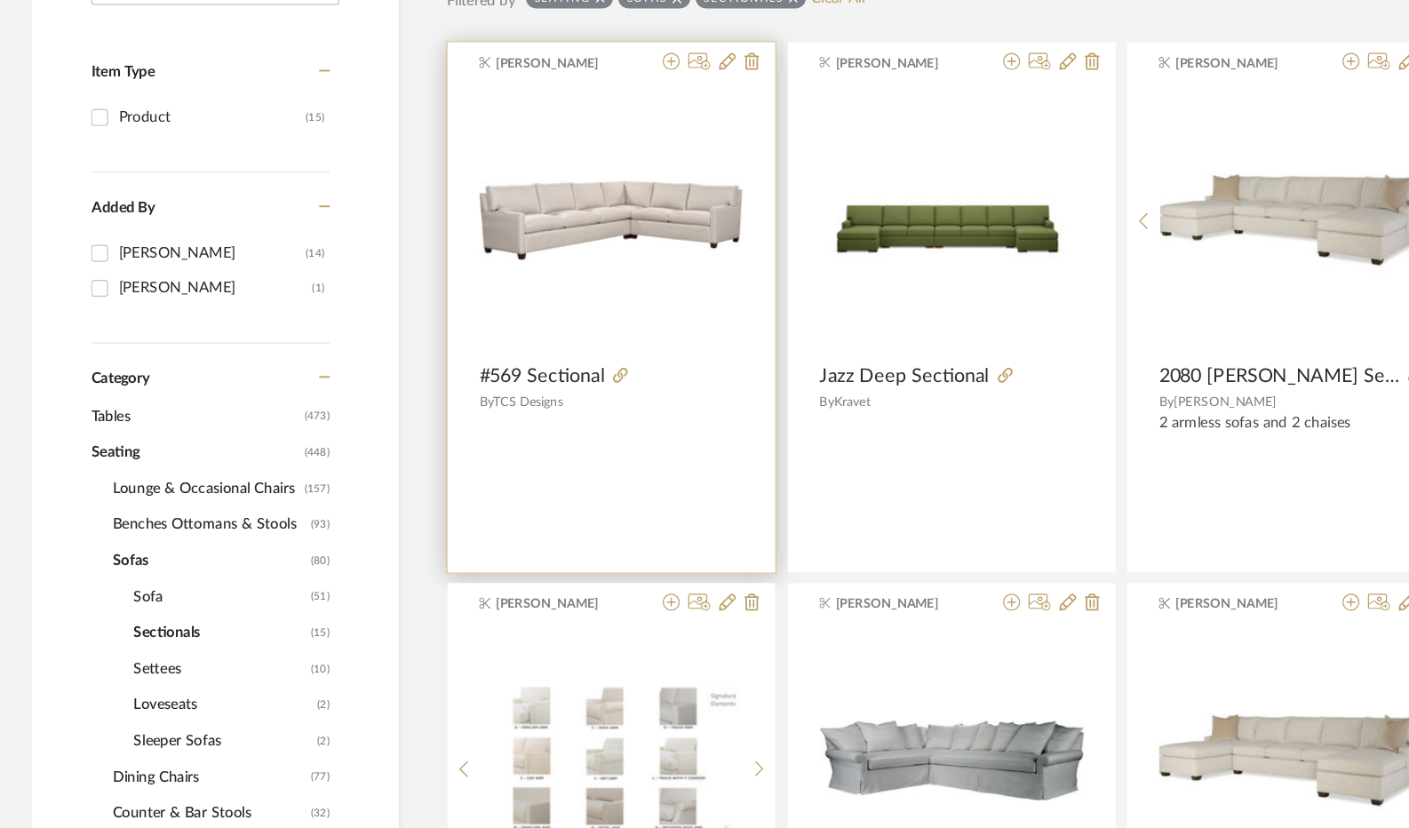
scroll to position [384, 0]
click at [435, 59] on span "[PERSON_NAME]" at bounding box center [472, 54] width 112 height 16
click at [503, 204] on img "0" at bounding box center [512, 186] width 221 height 68
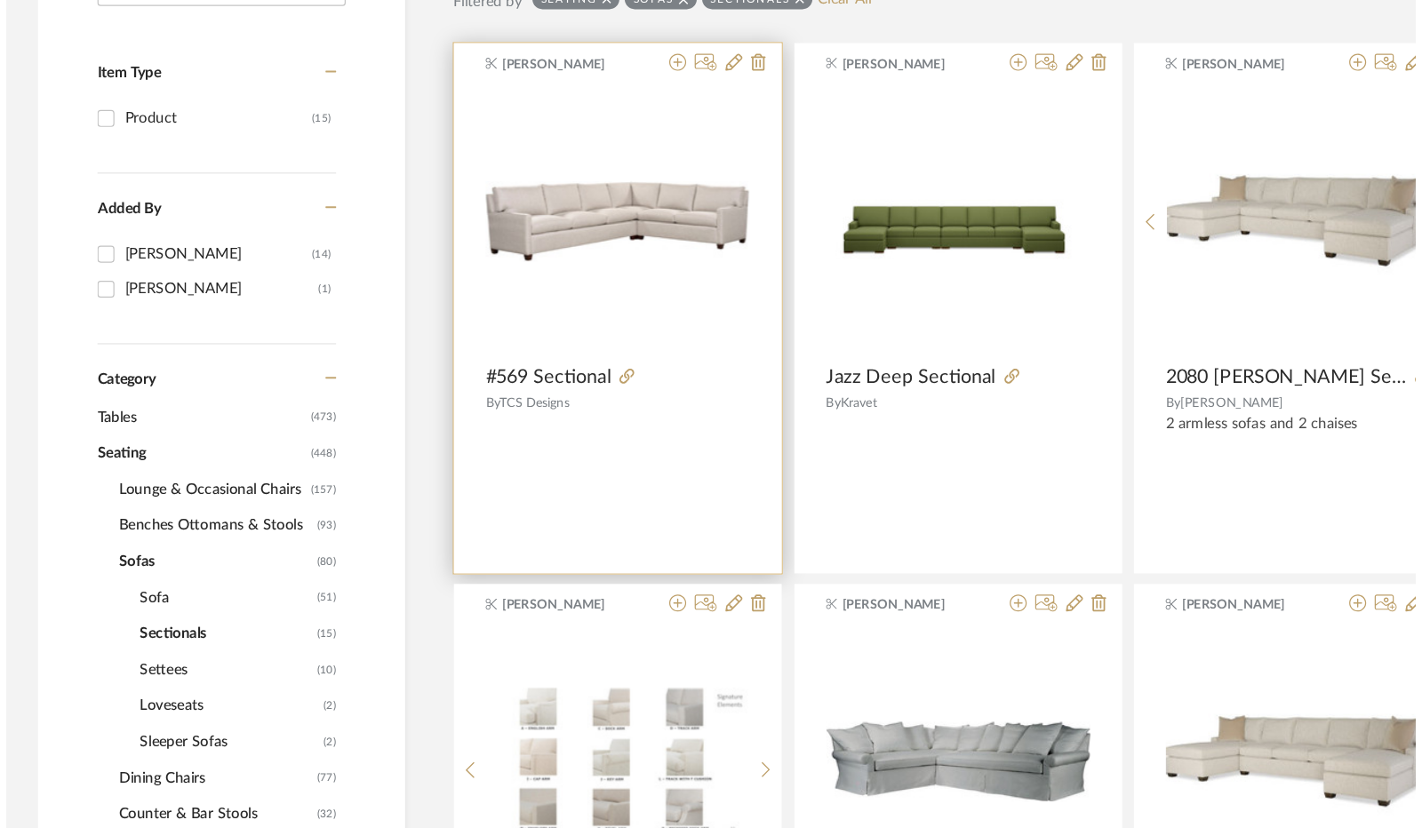
scroll to position [0, 0]
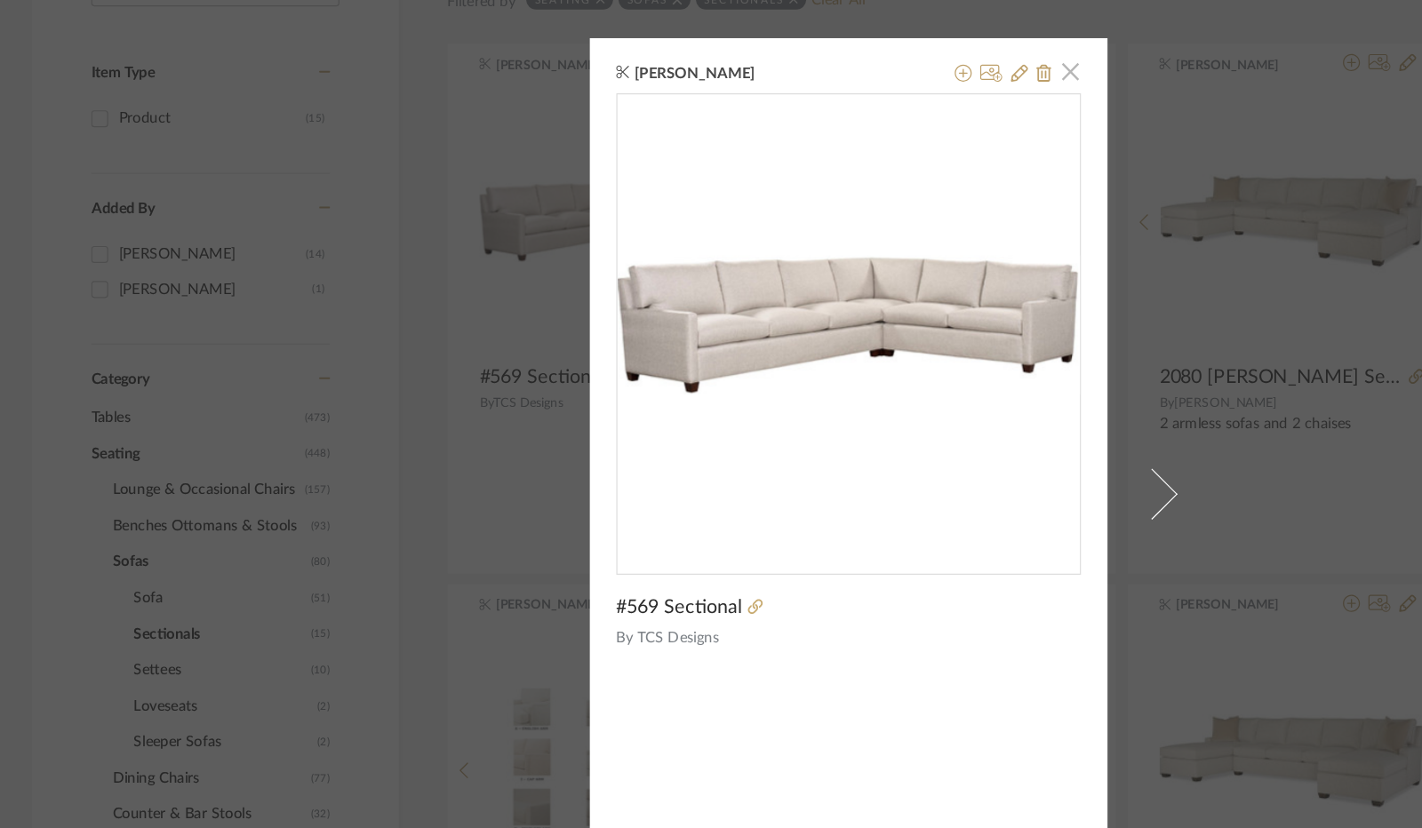
click at [892, 63] on span "button" at bounding box center [897, 61] width 36 height 36
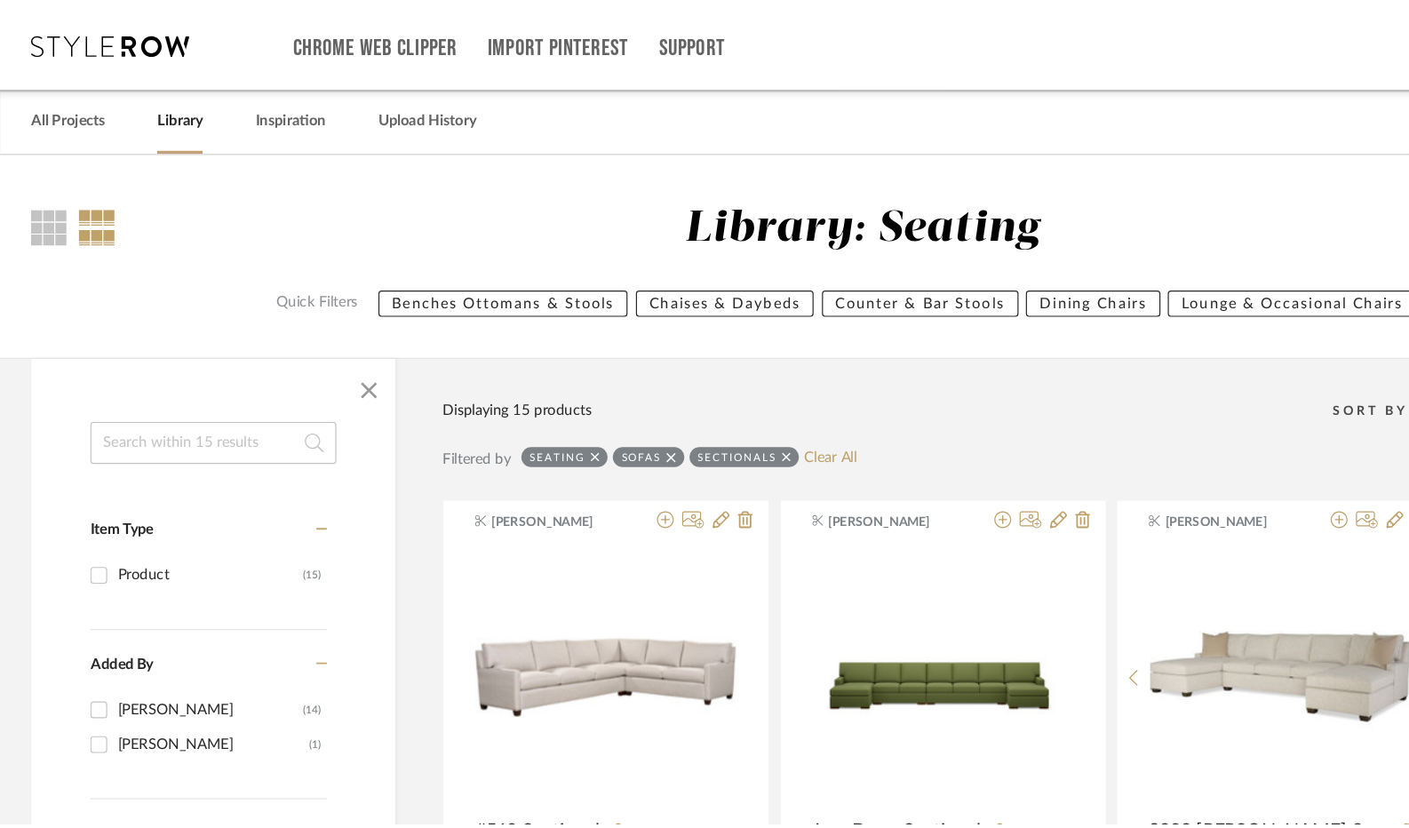
scroll to position [384, 0]
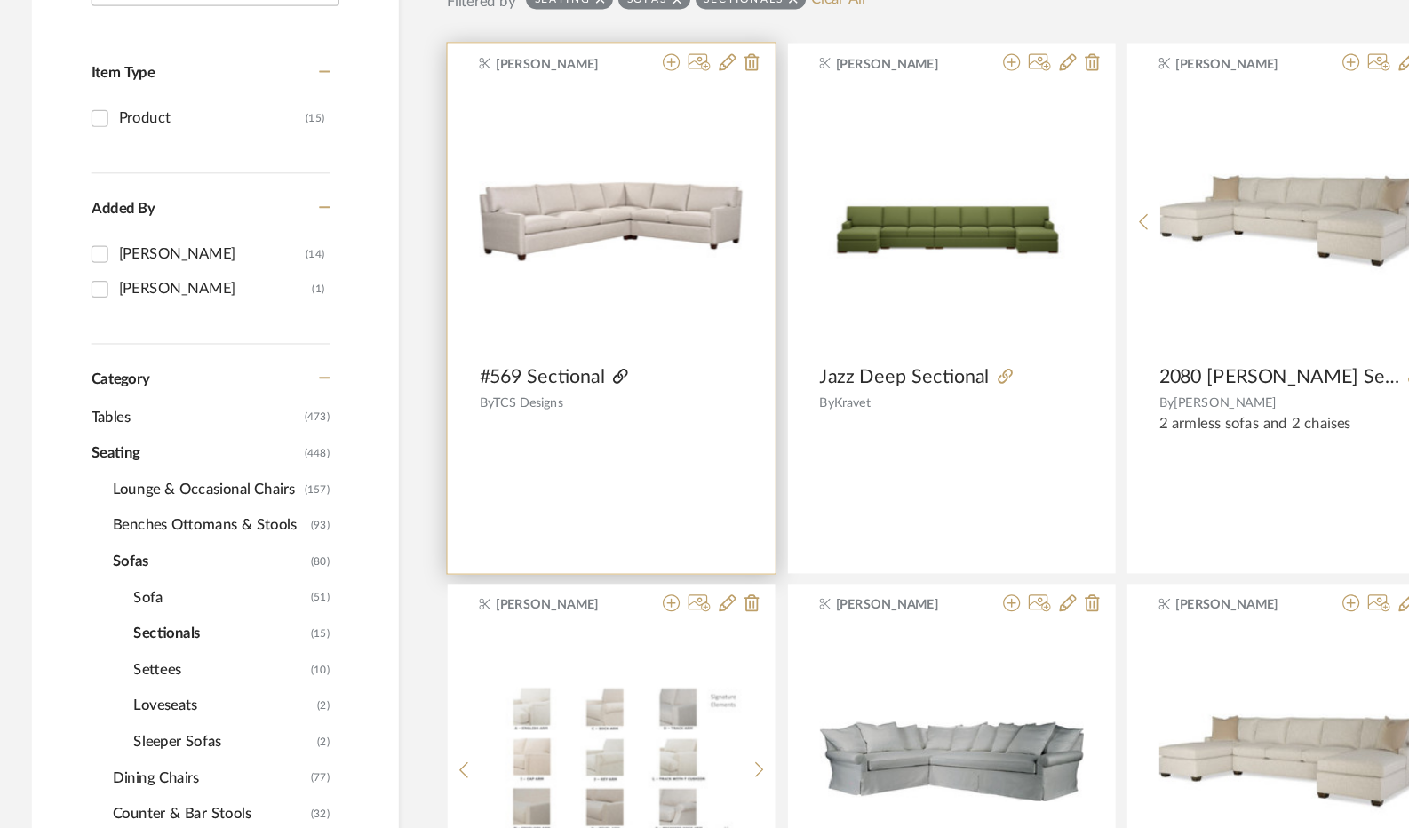
click at [522, 316] on icon at bounding box center [520, 315] width 12 height 12
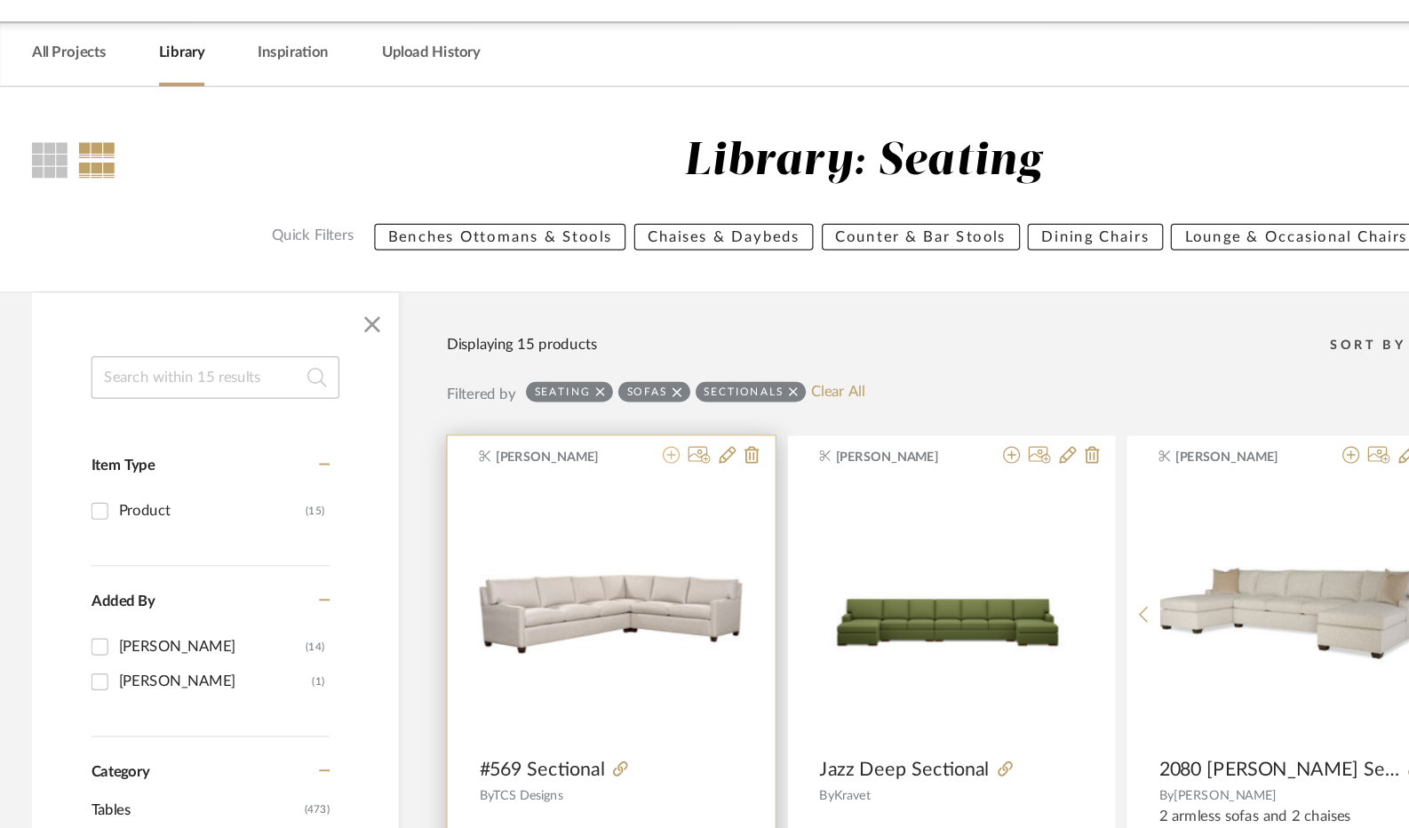
scroll to position [53, 0]
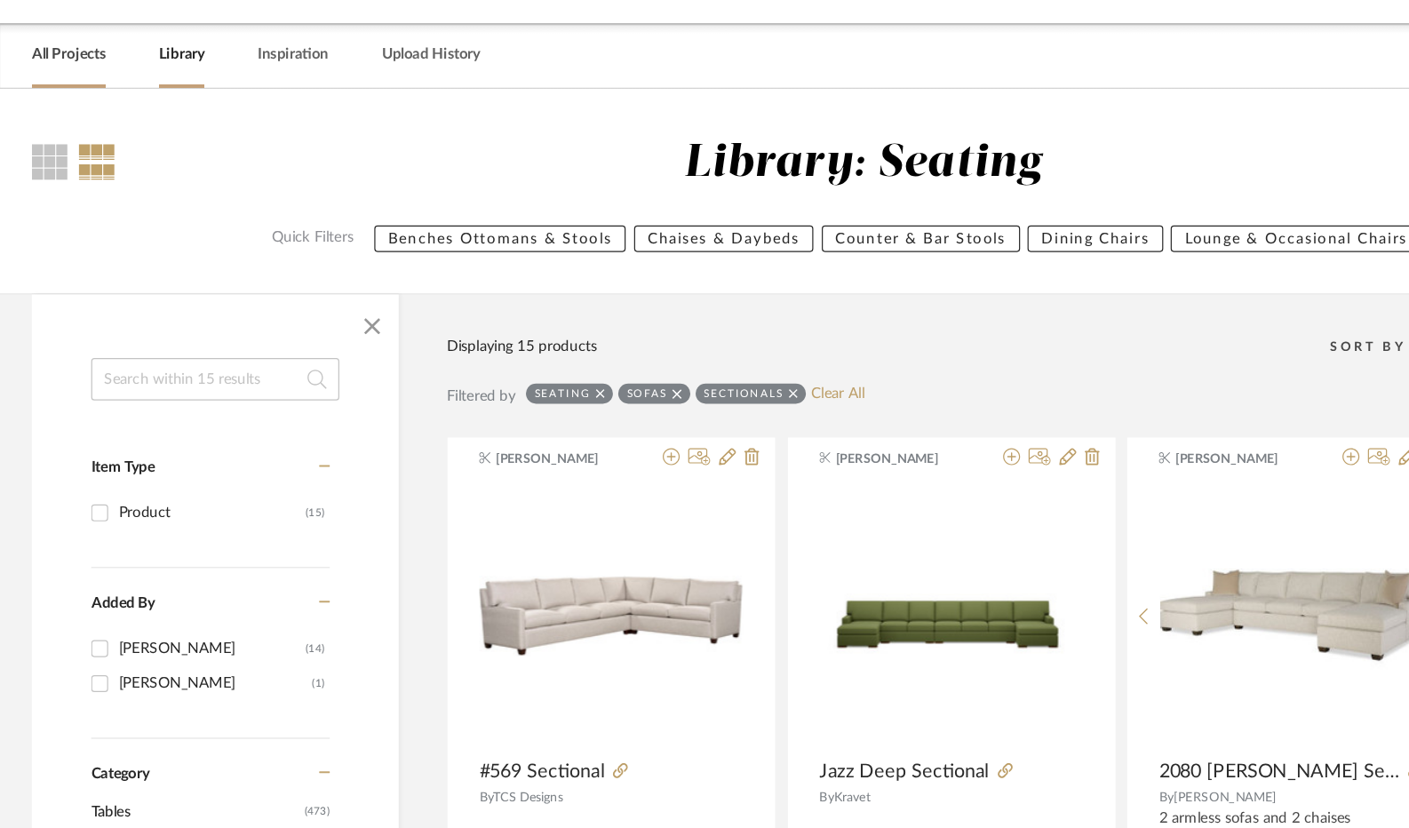
click at [88, 40] on link "All Projects" at bounding box center [58, 47] width 62 height 24
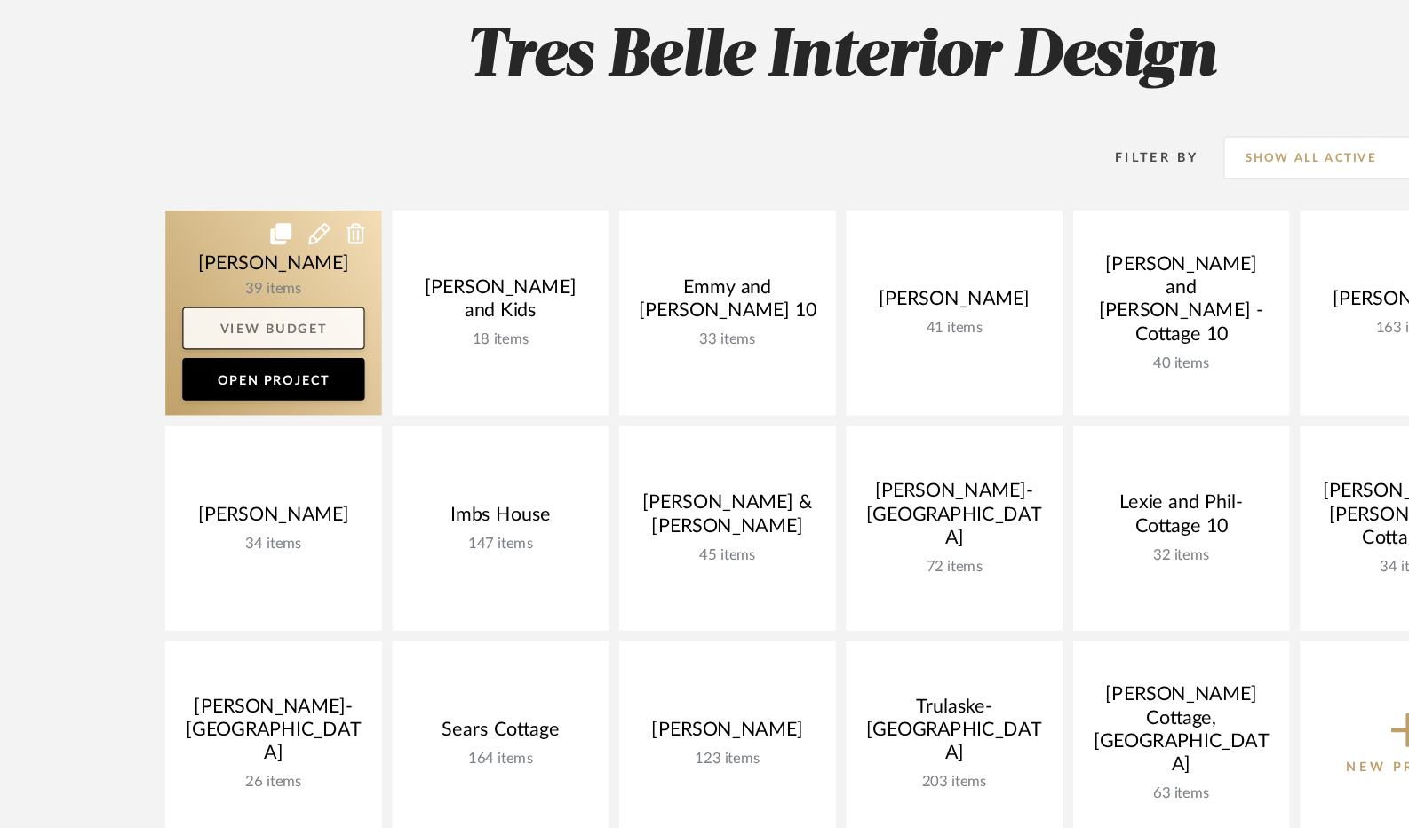
scroll to position [131, 0]
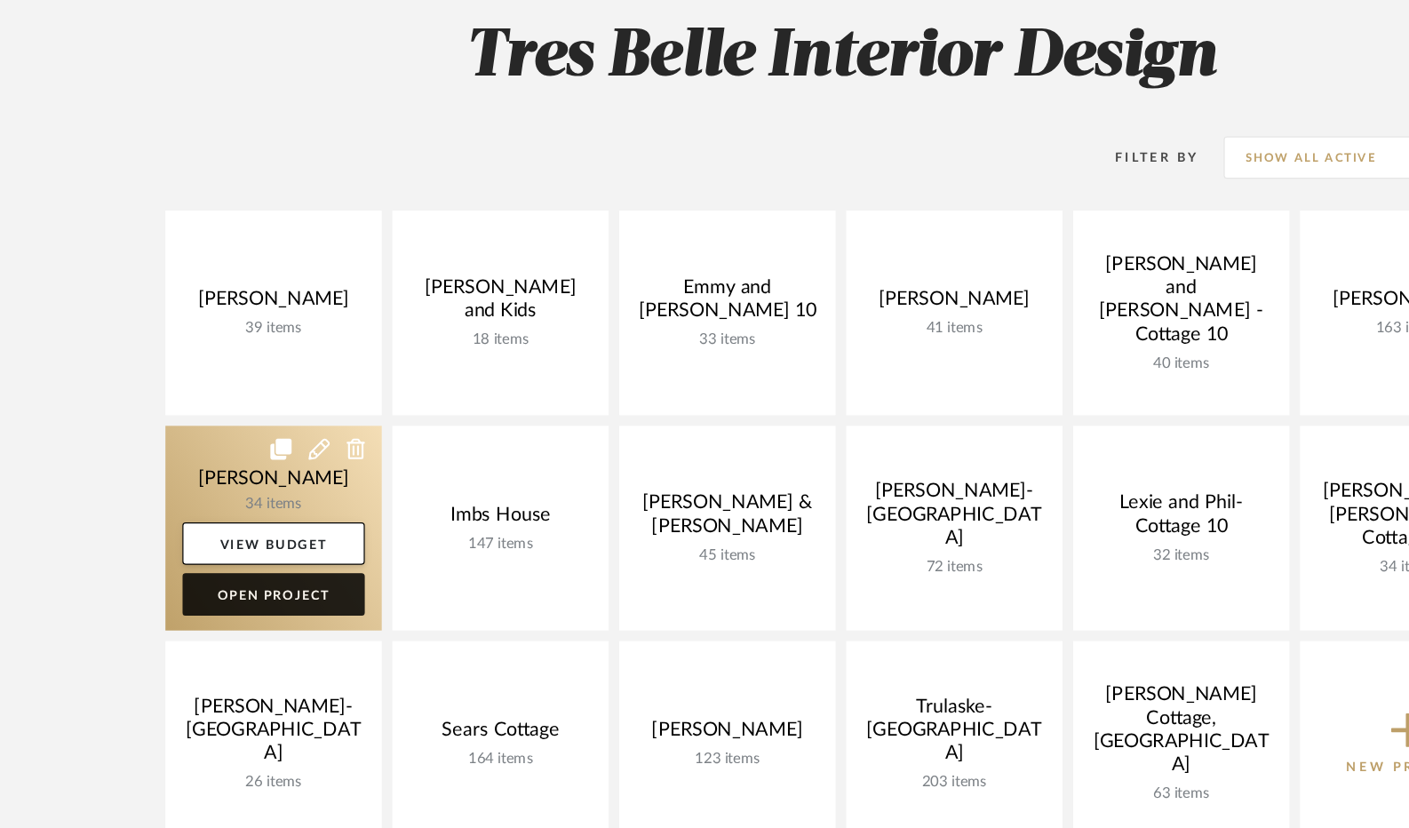
click at [240, 620] on link "Open Project" at bounding box center [229, 632] width 153 height 36
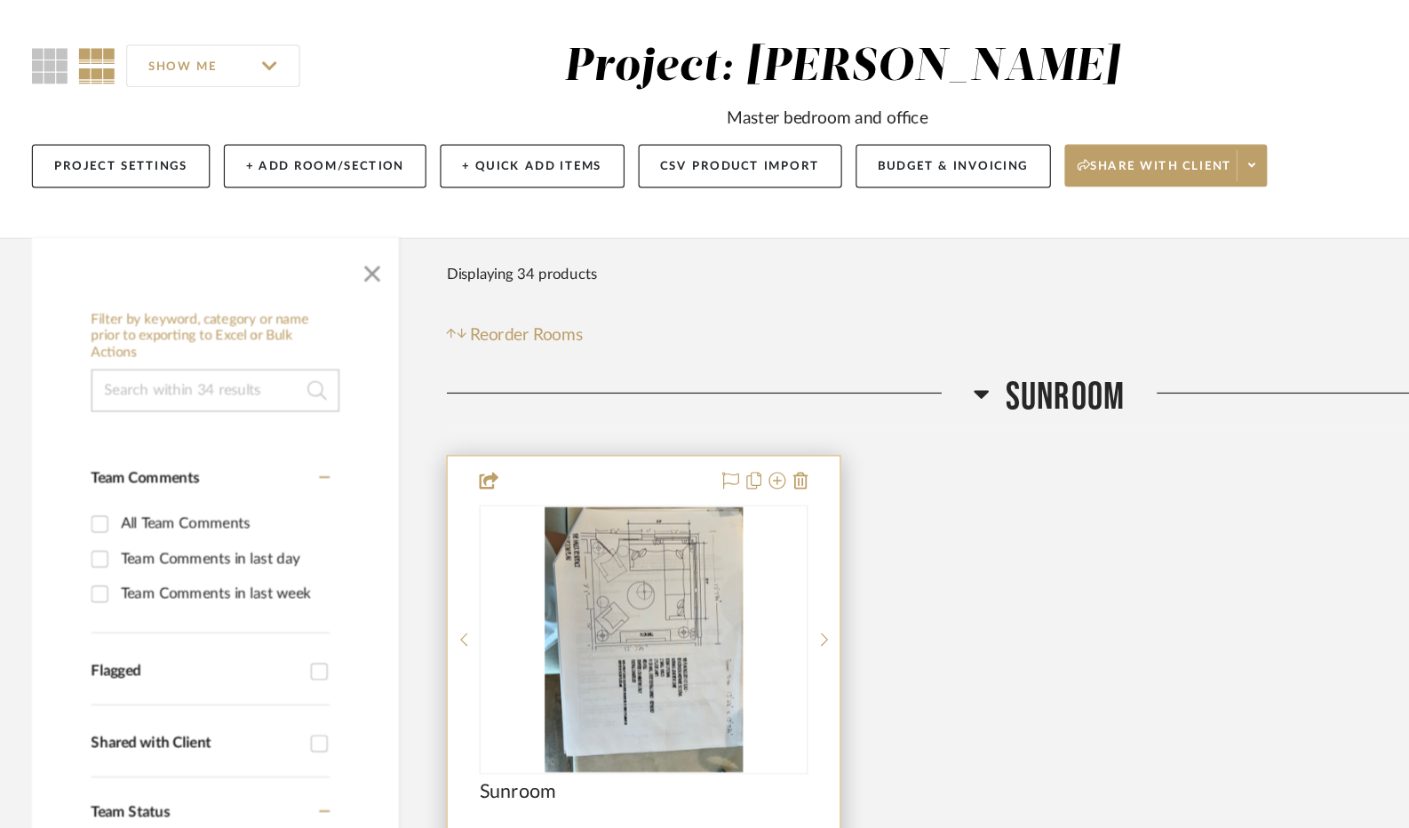
click at [580, 666] on img "0" at bounding box center [539, 670] width 167 height 222
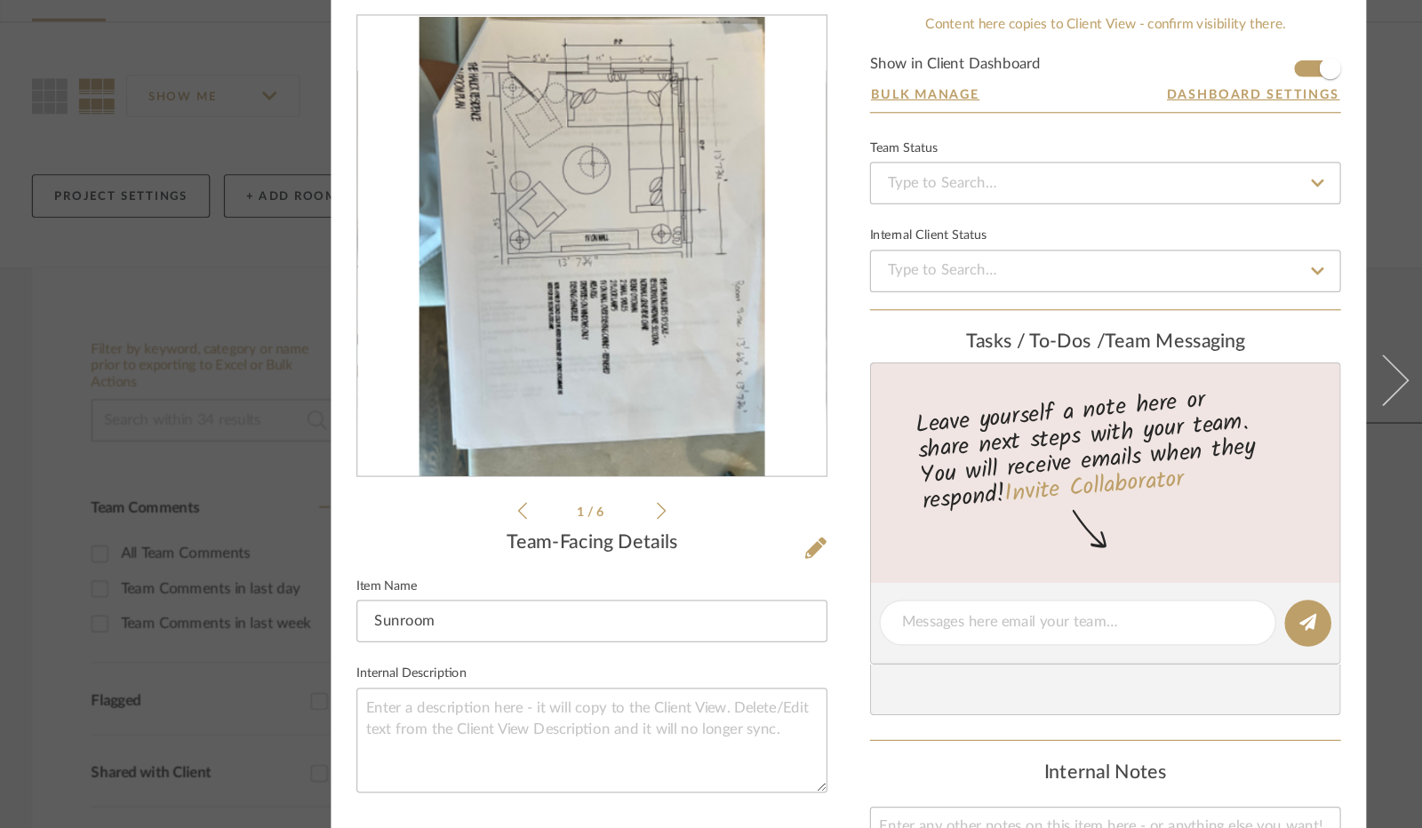
click at [550, 530] on icon at bounding box center [554, 537] width 8 height 16
